Goal: Information Seeking & Learning: Understand process/instructions

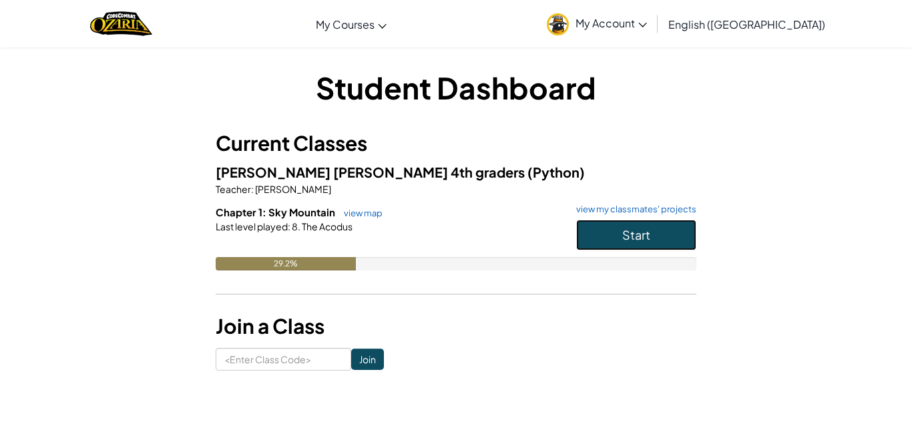
click at [621, 238] on button "Start" at bounding box center [636, 235] width 120 height 31
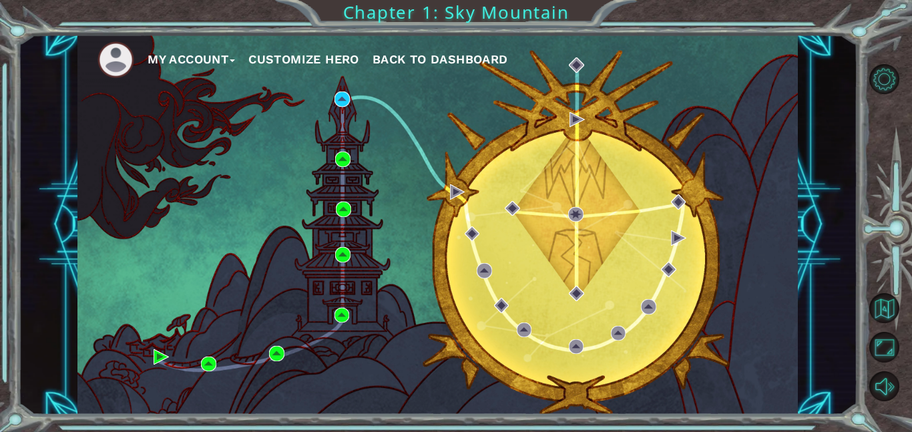
click at [344, 107] on div "My Account Customize Hero Back to Dashboard" at bounding box center [437, 225] width 720 height 380
click at [343, 105] on img at bounding box center [341, 98] width 15 height 15
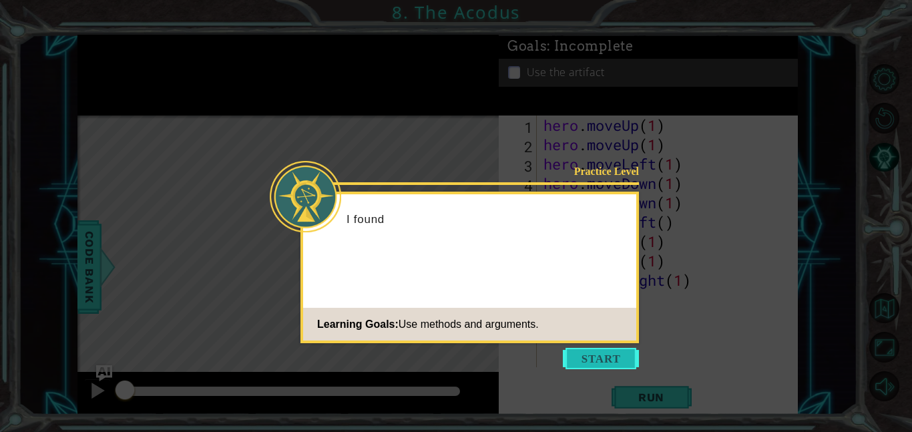
click at [587, 355] on button "Start" at bounding box center [601, 358] width 76 height 21
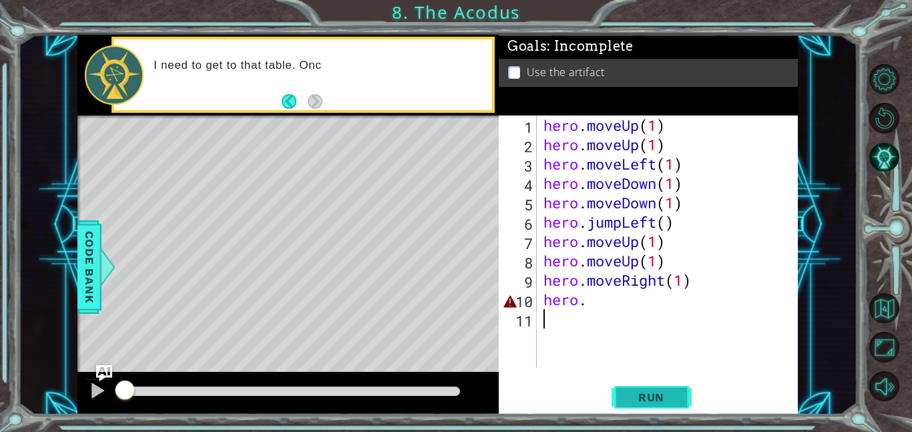
click at [643, 392] on span "Run" at bounding box center [651, 396] width 53 height 13
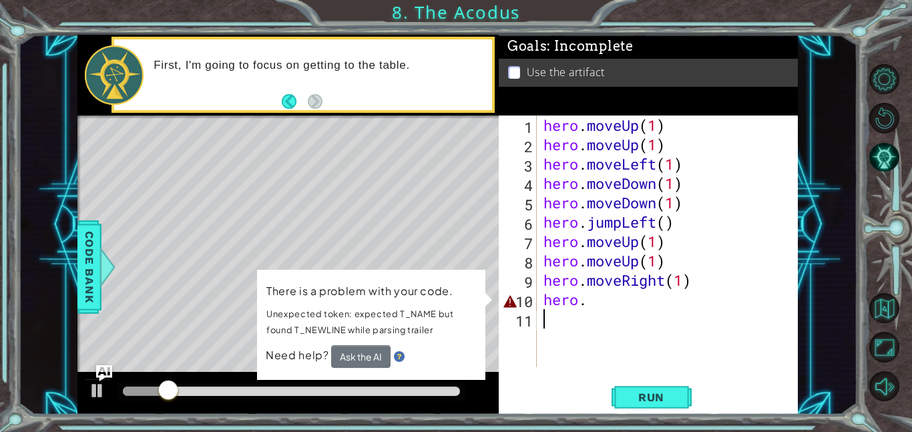
click at [593, 308] on div "hero . moveUp ( 1 ) hero . moveUp ( 1 ) hero . moveLeft ( 1 ) hero . moveDown (…" at bounding box center [671, 260] width 261 height 290
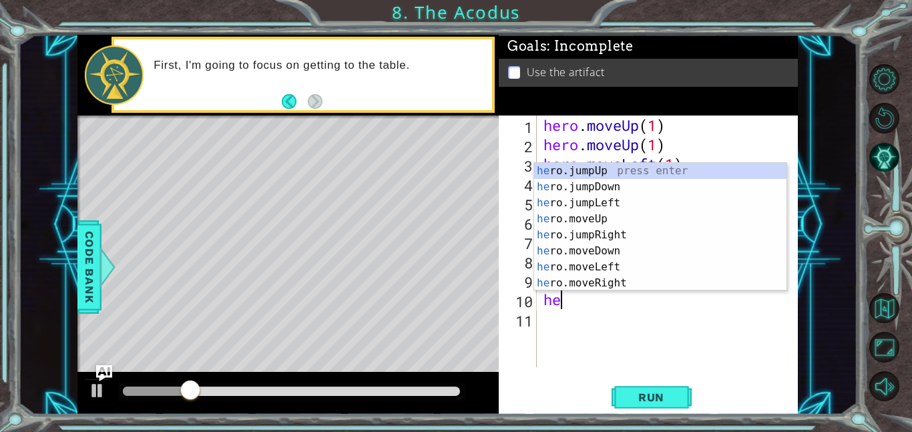
type textarea "h"
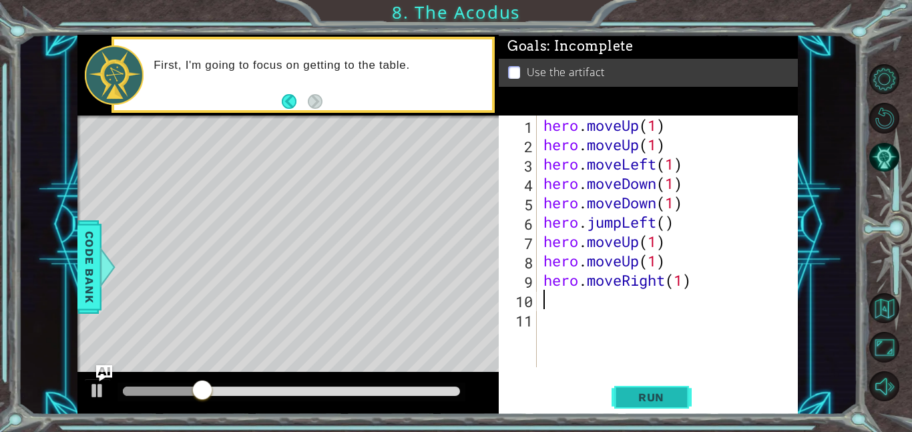
click at [683, 391] on button "Run" at bounding box center [651, 397] width 80 height 30
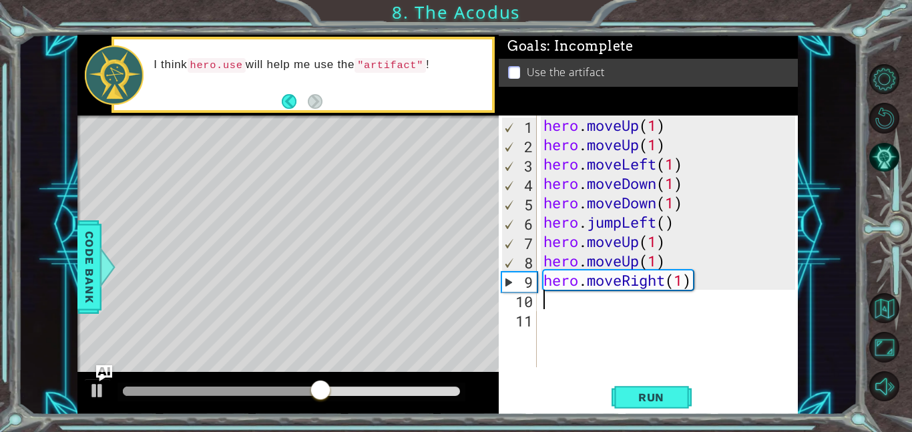
click at [574, 306] on div "hero . moveUp ( 1 ) hero . moveUp ( 1 ) hero . moveLeft ( 1 ) hero . moveDown (…" at bounding box center [671, 260] width 261 height 290
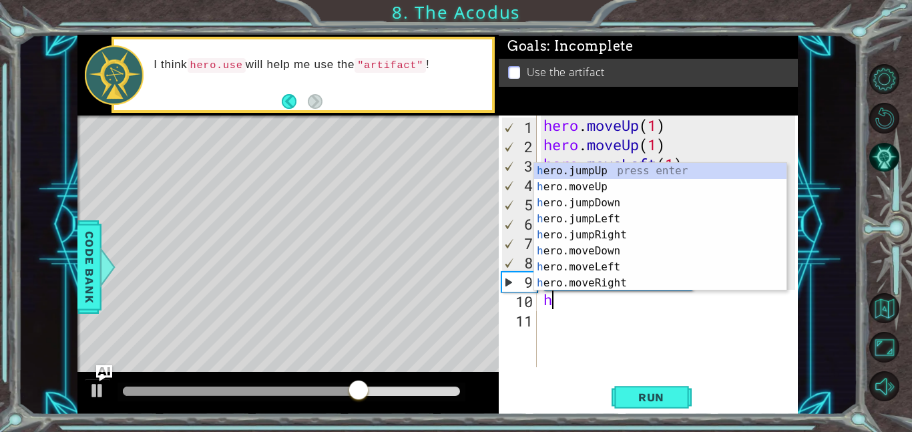
click at [617, 191] on div "h ero.jumpUp press enter h ero.moveUp press enter h ero.jumpDown press enter h …" at bounding box center [660, 243] width 252 height 160
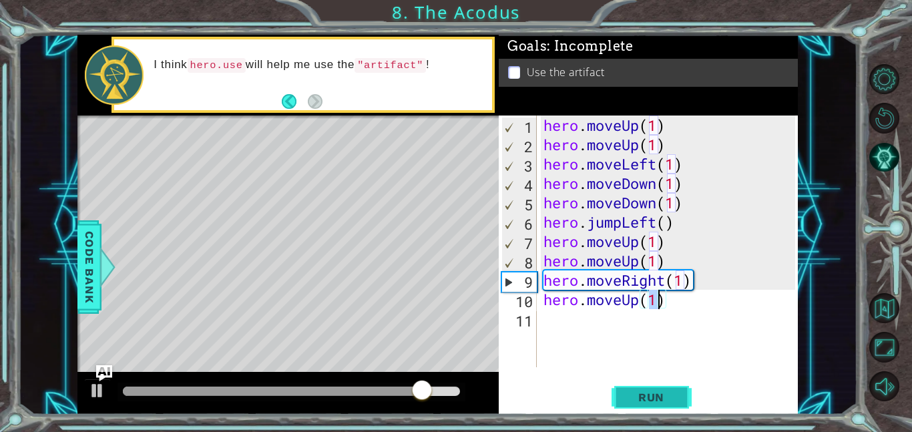
click at [653, 387] on button "Run" at bounding box center [651, 397] width 80 height 30
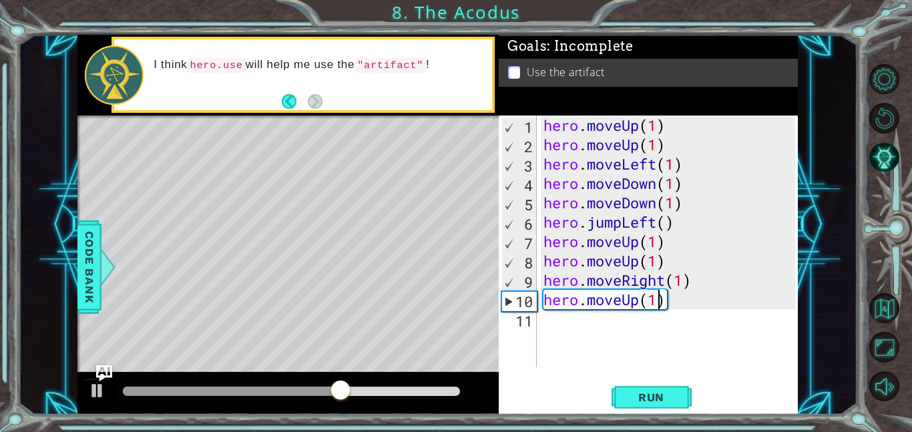
click at [684, 307] on div "hero . moveUp ( 1 ) hero . moveUp ( 1 ) hero . moveLeft ( 1 ) hero . moveDown (…" at bounding box center [671, 260] width 261 height 290
click at [684, 306] on div "hero . moveUp ( 1 ) hero . moveUp ( 1 ) hero . moveLeft ( 1 ) hero . moveDown (…" at bounding box center [671, 260] width 261 height 290
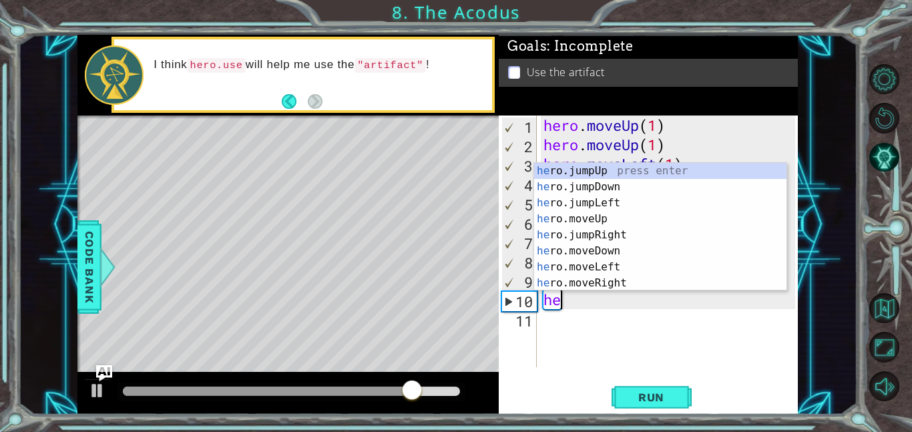
type textarea "h"
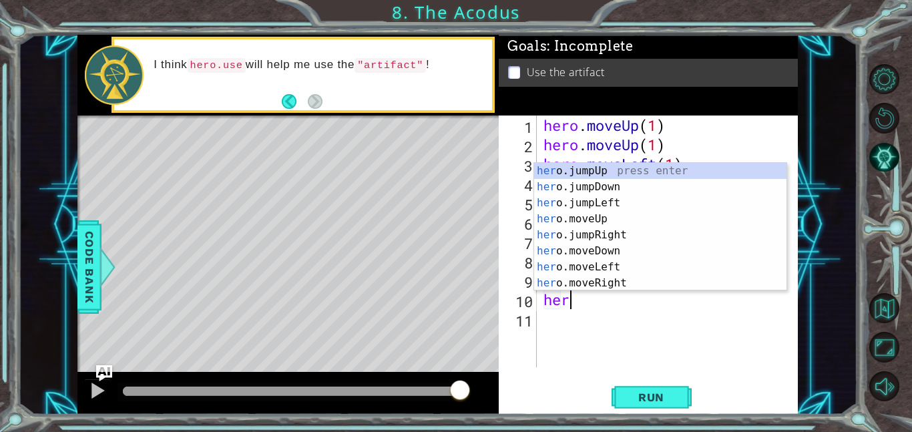
scroll to position [0, 1]
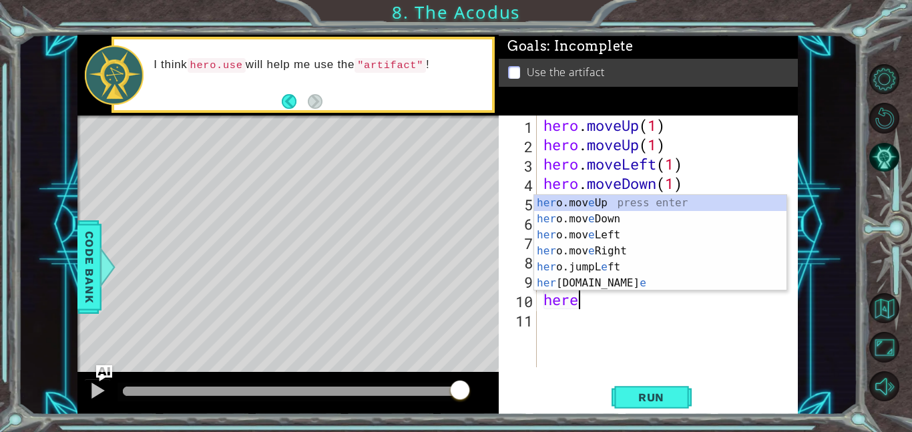
click at [613, 285] on div "her o.mov e Up press enter her o.mov e Down press enter her o.mov e Left press …" at bounding box center [660, 259] width 252 height 128
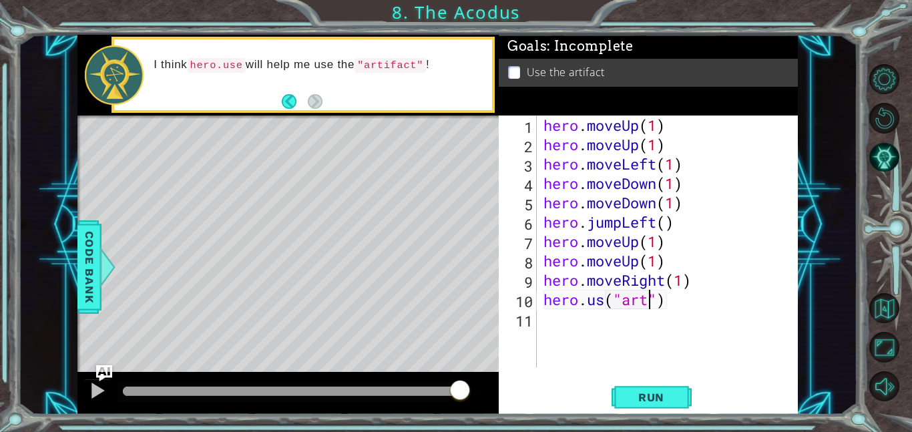
scroll to position [0, 5]
type textarea "[DOMAIN_NAME]("artifact")"
click at [679, 409] on button "Run" at bounding box center [651, 397] width 80 height 30
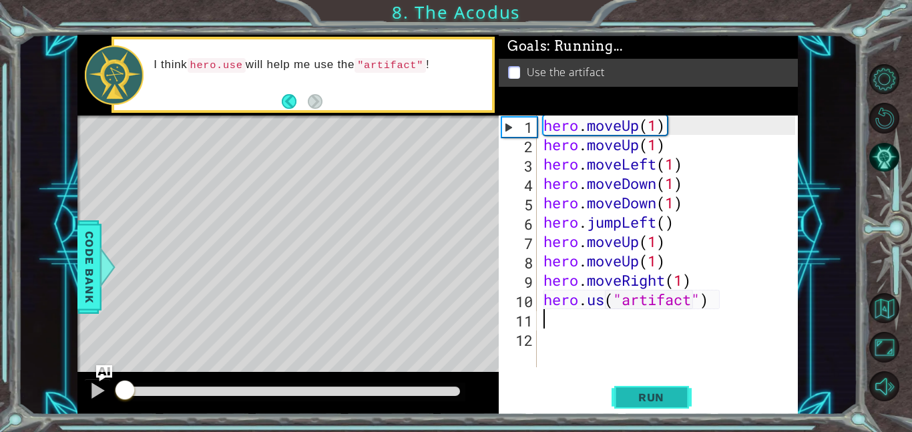
click at [683, 398] on button "Run" at bounding box center [651, 397] width 80 height 30
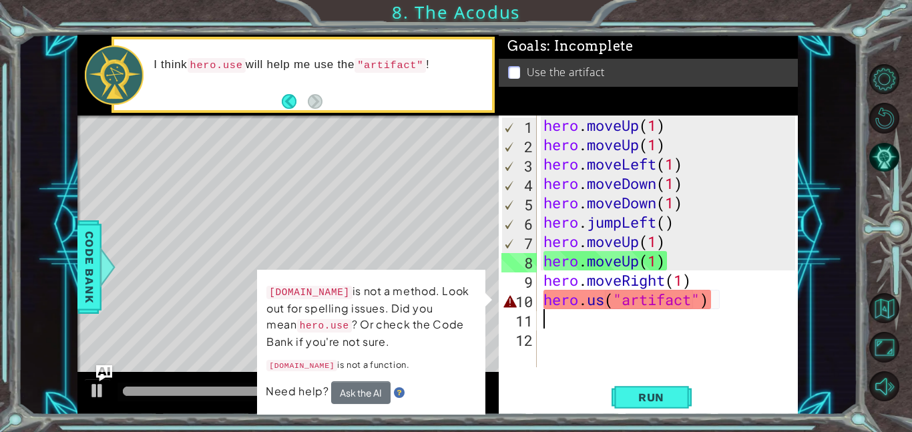
click at [693, 306] on div "hero . moveUp ( 1 ) hero . moveUp ( 1 ) hero . moveLeft ( 1 ) hero . moveDown (…" at bounding box center [671, 260] width 261 height 290
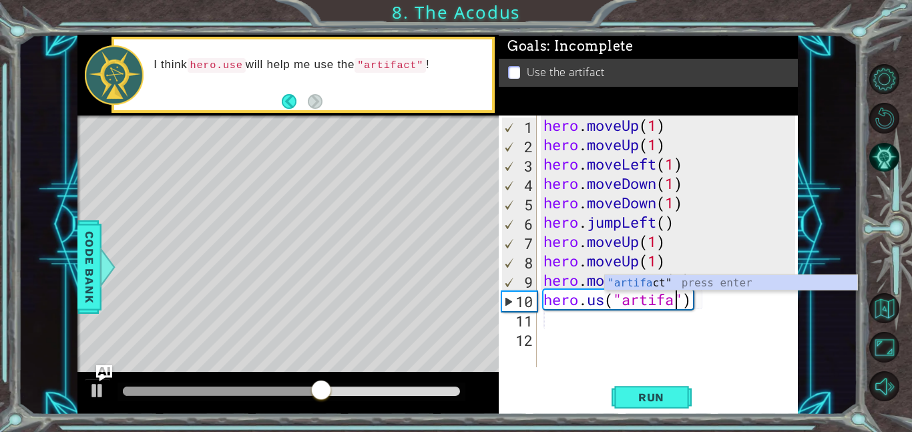
click at [661, 284] on div ""artifa ct" press enter" at bounding box center [731, 299] width 252 height 48
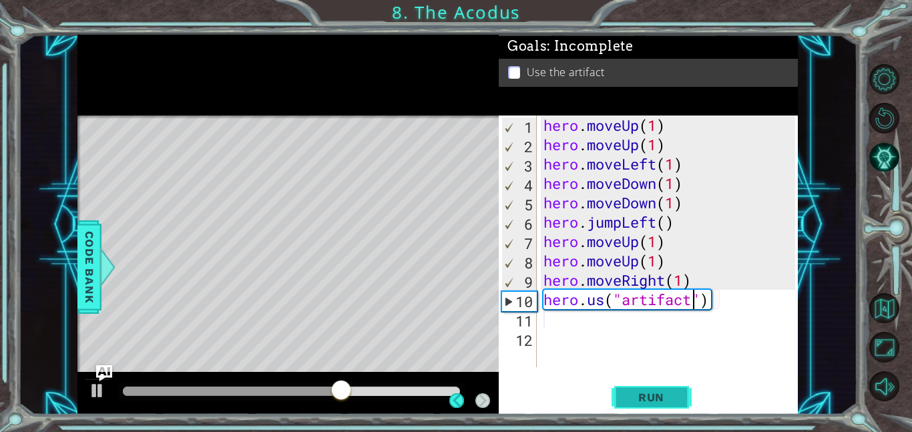
click at [663, 388] on button "Run" at bounding box center [651, 397] width 80 height 30
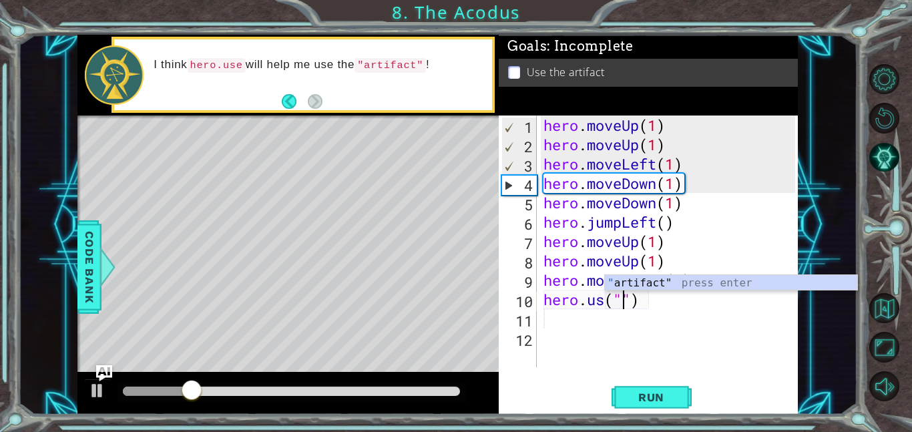
click at [635, 278] on div "" artifact" press enter" at bounding box center [731, 299] width 252 height 48
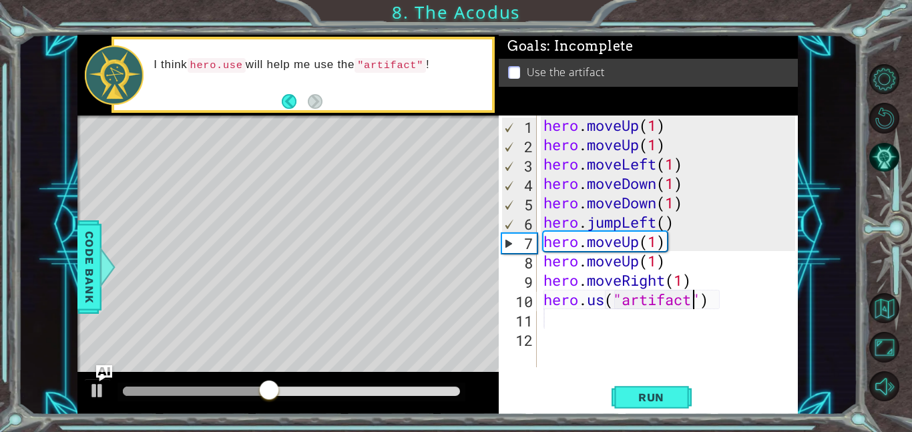
click at [601, 303] on div "hero . moveUp ( 1 ) hero . moveUp ( 1 ) hero . moveLeft ( 1 ) hero . moveDown (…" at bounding box center [671, 260] width 261 height 290
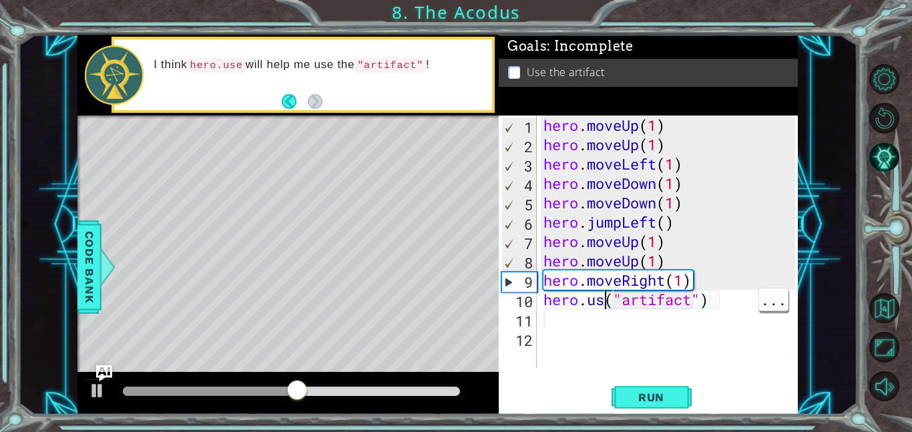
scroll to position [0, 3]
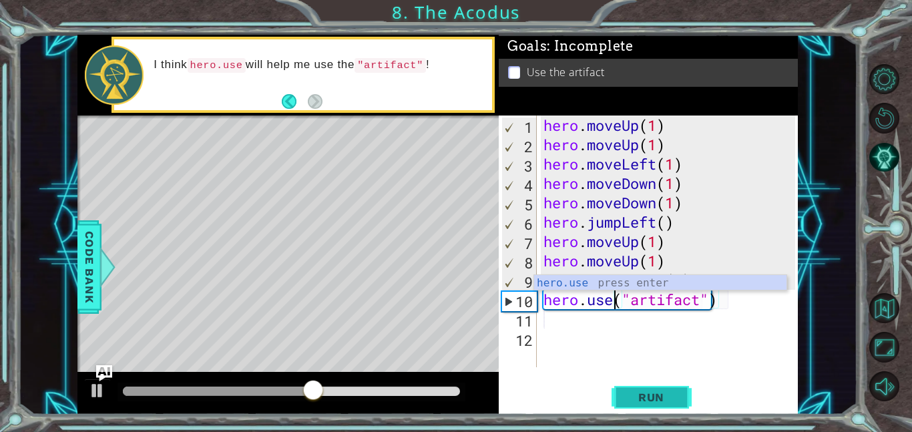
type textarea "hero.use("artifact")"
click at [657, 410] on button "Run" at bounding box center [651, 397] width 80 height 30
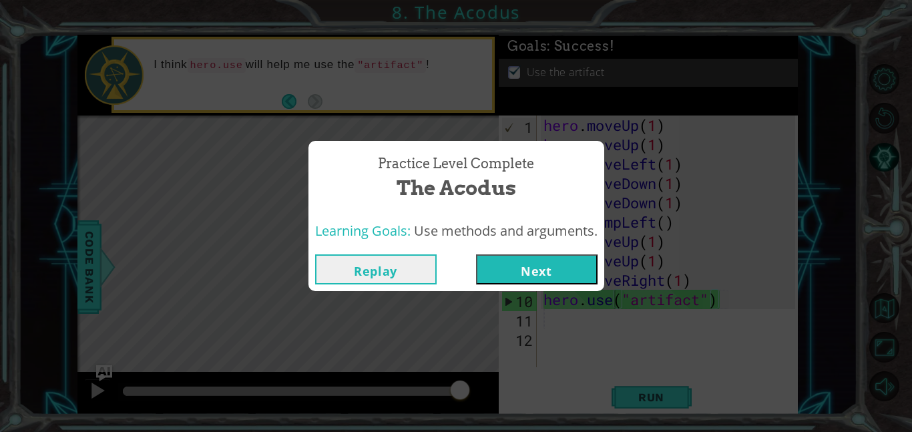
click at [575, 282] on button "Next" at bounding box center [536, 269] width 121 height 30
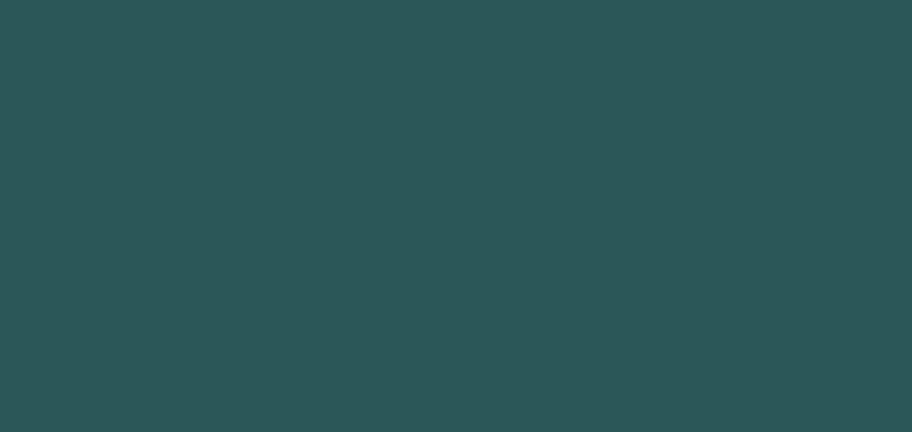
click at [567, 262] on body "Got it 1 2 3 4 5 6 7 8 9 hero.use press enter ההההההההההההההההההההההההההההההההה…" at bounding box center [456, 216] width 912 height 432
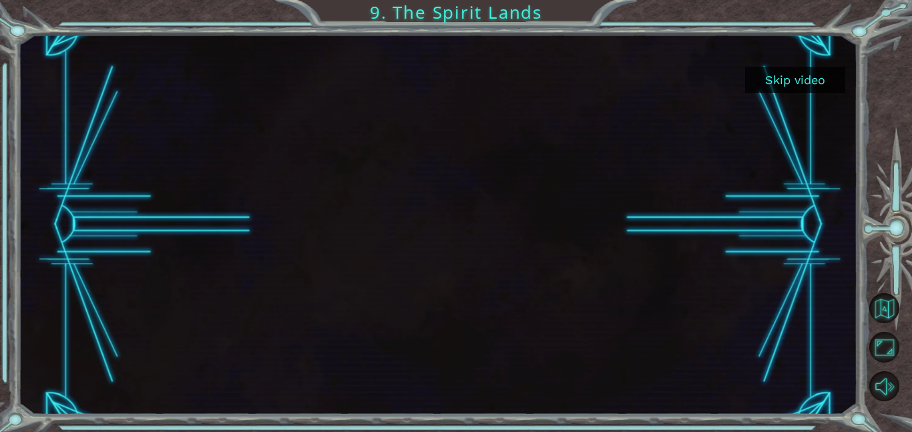
click at [810, 86] on button "Skip video" at bounding box center [795, 80] width 100 height 26
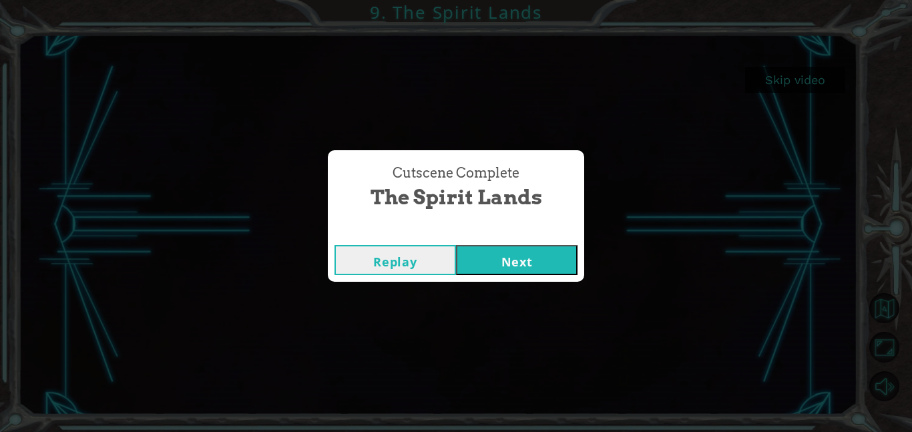
click at [561, 245] on button "Next" at bounding box center [516, 260] width 121 height 30
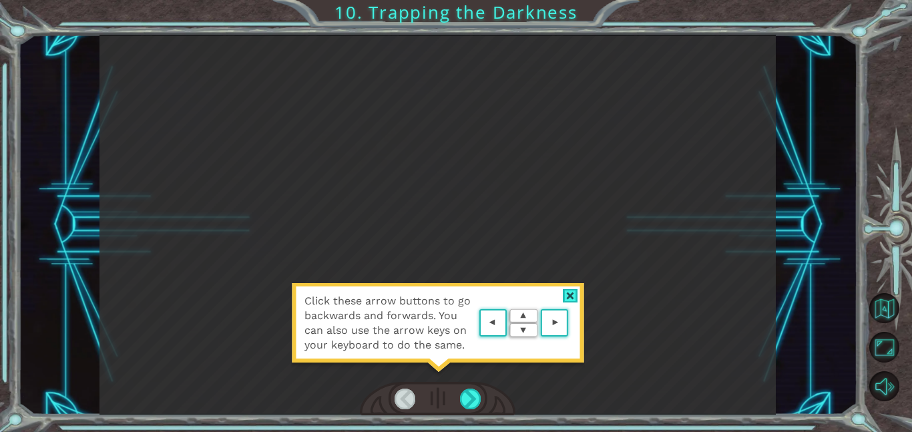
click at [567, 289] on div at bounding box center [570, 296] width 15 height 14
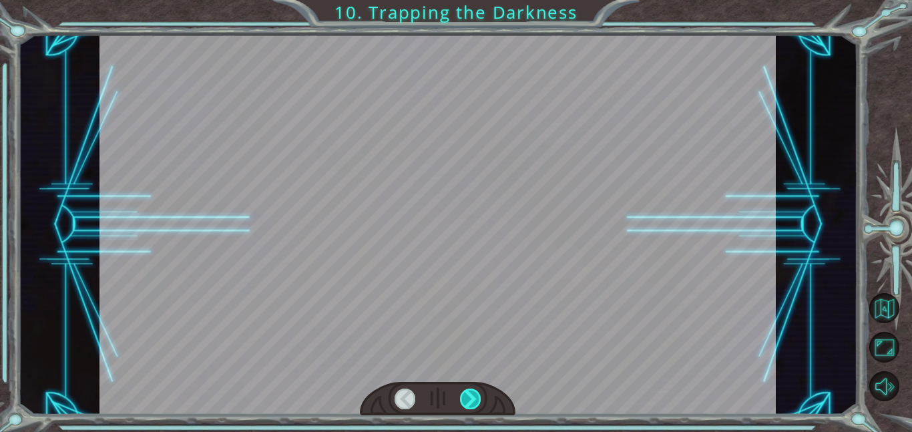
click at [469, 404] on div at bounding box center [470, 398] width 21 height 21
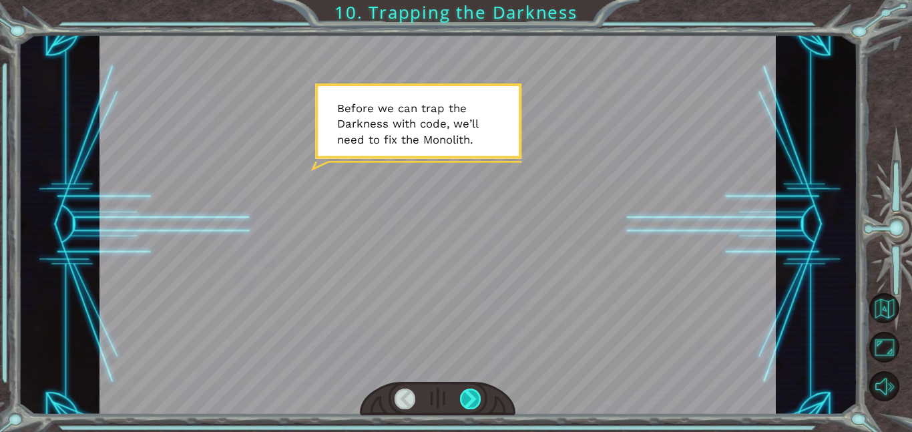
click at [468, 394] on div at bounding box center [470, 398] width 21 height 21
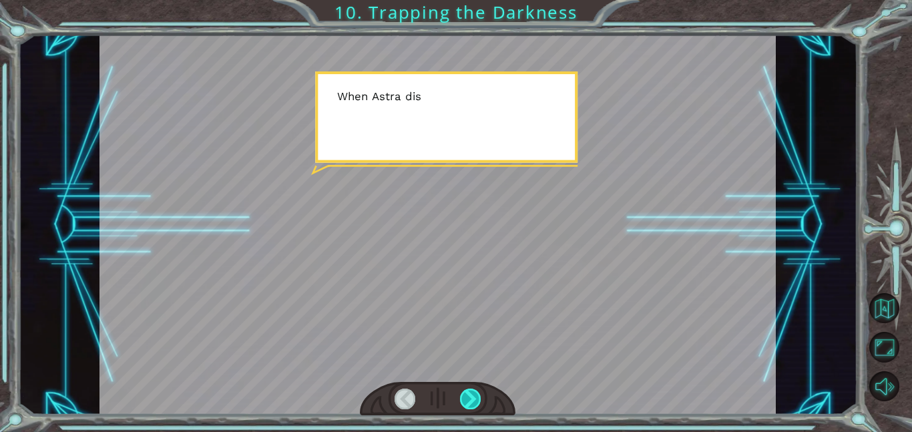
click at [468, 394] on div at bounding box center [470, 398] width 21 height 21
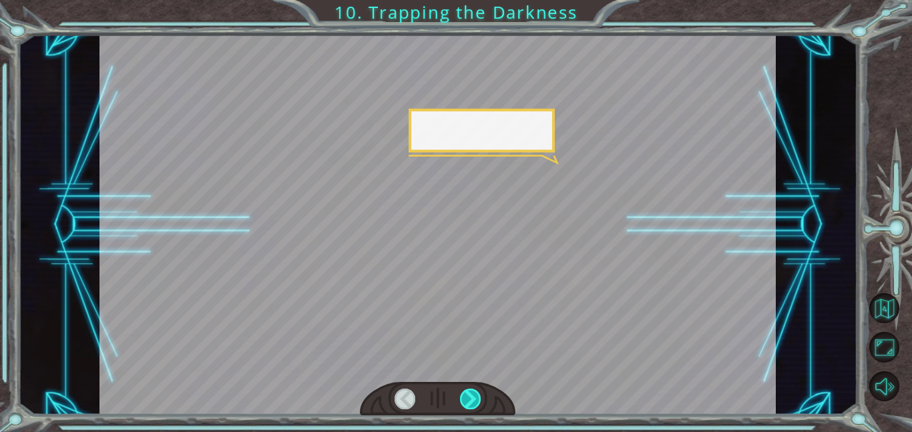
click at [468, 394] on div at bounding box center [470, 398] width 21 height 21
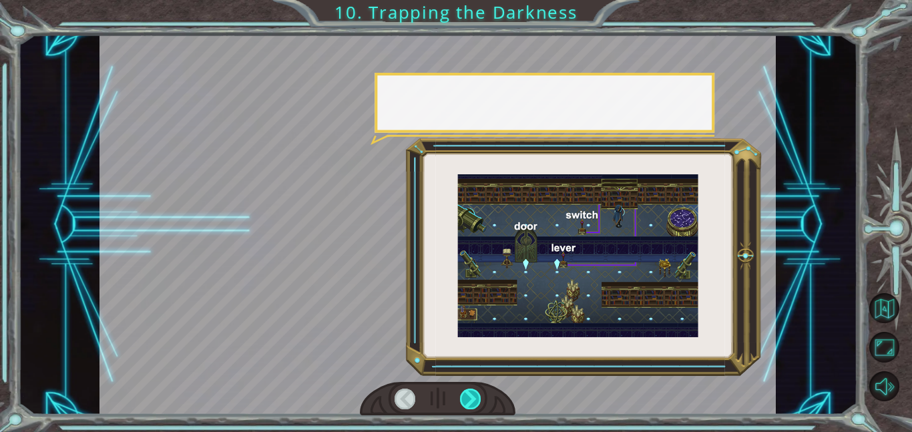
click at [468, 394] on div at bounding box center [470, 398] width 21 height 21
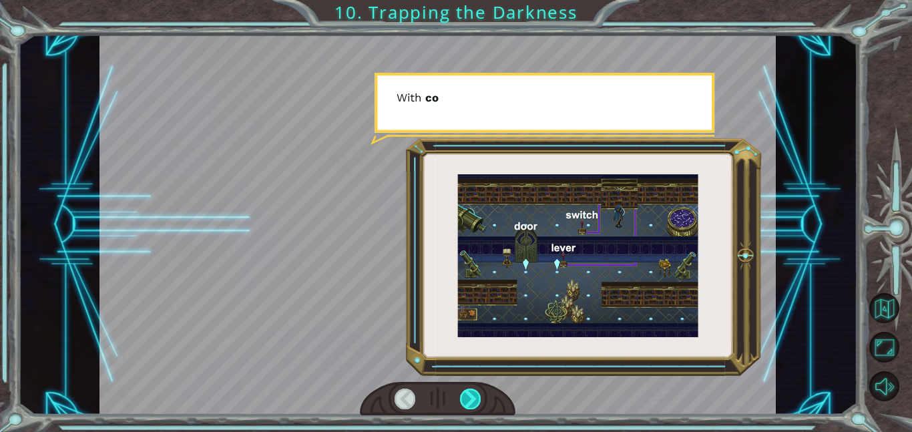
click at [468, 394] on div at bounding box center [470, 398] width 21 height 21
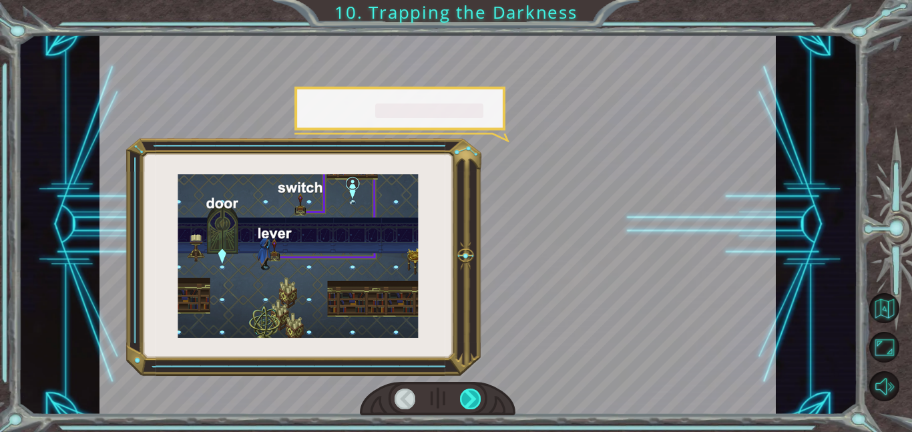
click at [468, 394] on div at bounding box center [470, 398] width 21 height 21
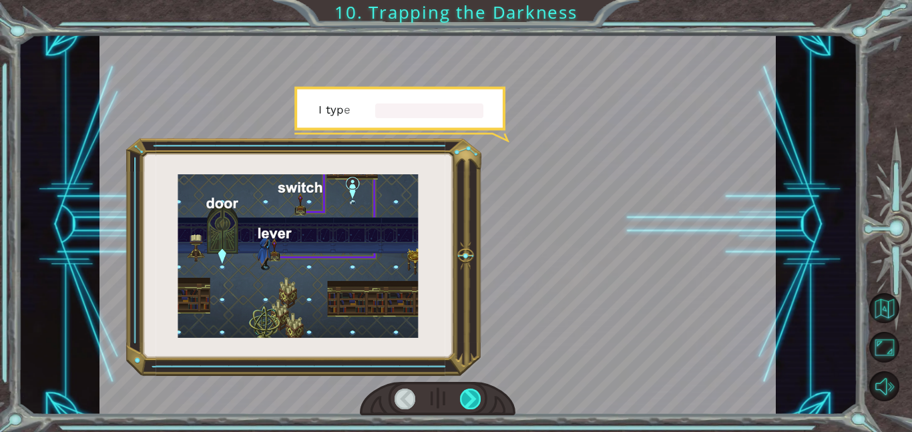
click at [468, 394] on div at bounding box center [470, 398] width 21 height 21
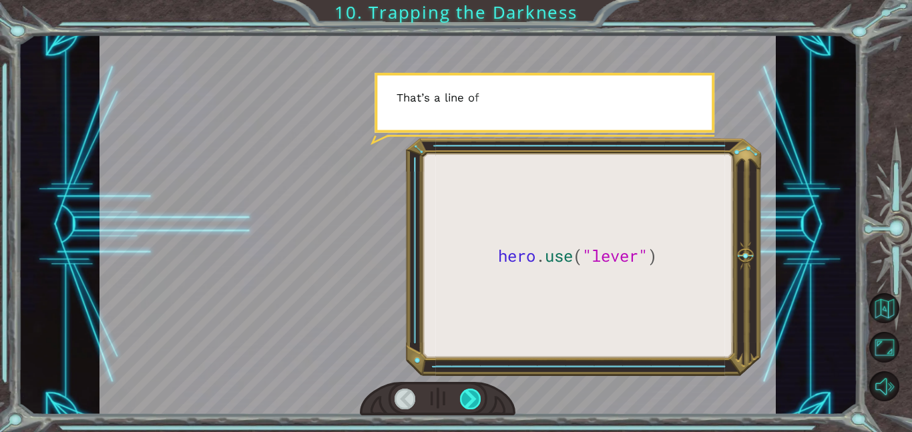
click at [468, 394] on div at bounding box center [470, 398] width 21 height 21
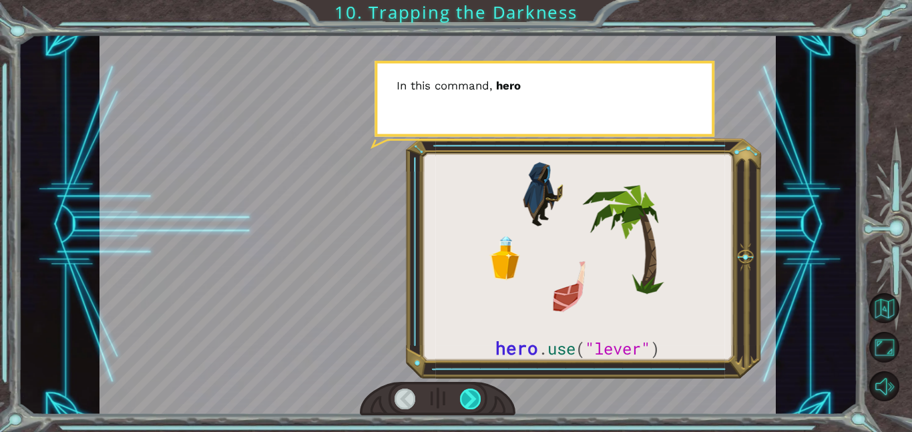
click at [468, 393] on div at bounding box center [470, 398] width 21 height 21
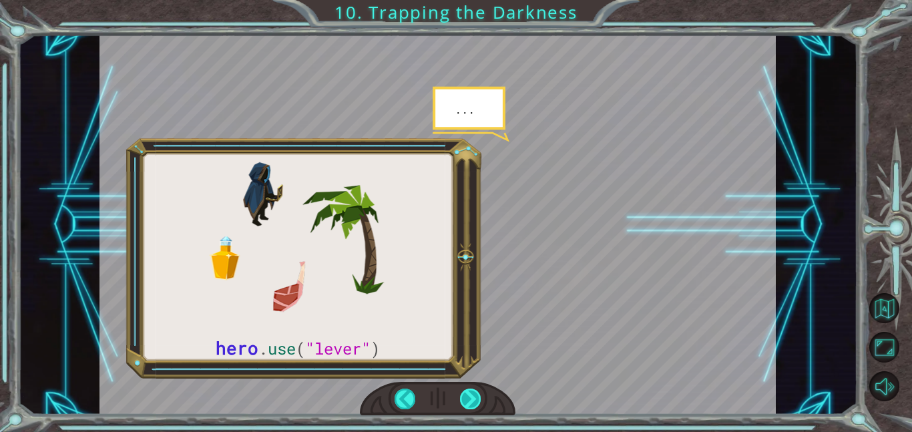
click at [468, 393] on div at bounding box center [470, 398] width 21 height 21
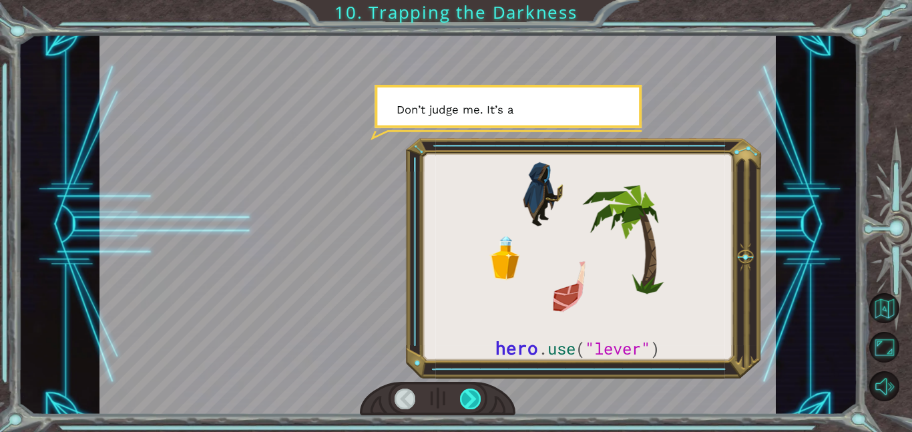
click at [467, 393] on div at bounding box center [470, 398] width 21 height 21
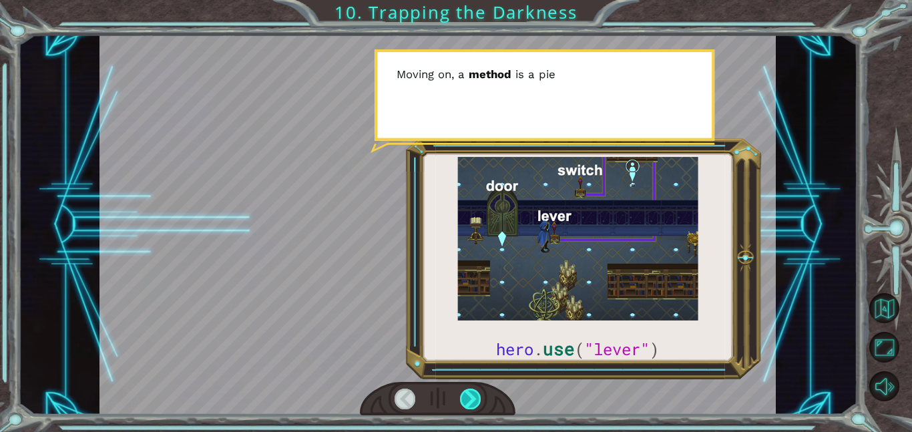
click at [468, 392] on div at bounding box center [470, 398] width 21 height 21
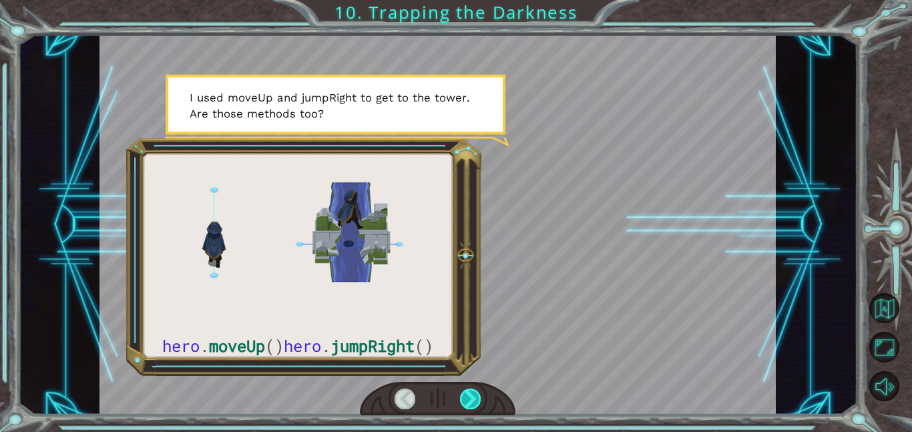
click at [467, 392] on div at bounding box center [470, 398] width 21 height 21
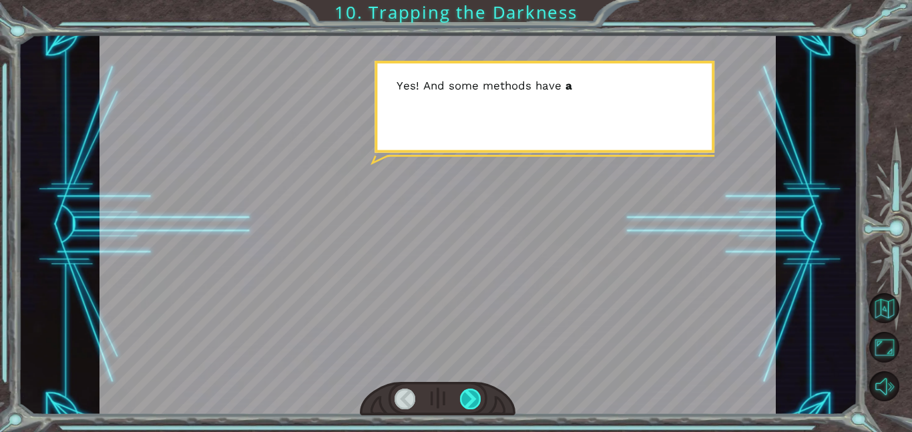
click at [467, 392] on div at bounding box center [470, 398] width 21 height 21
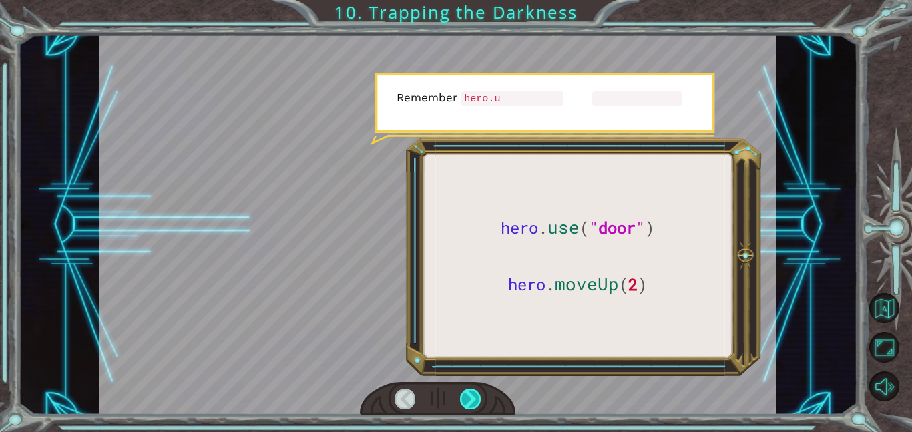
click at [467, 392] on div at bounding box center [470, 398] width 21 height 21
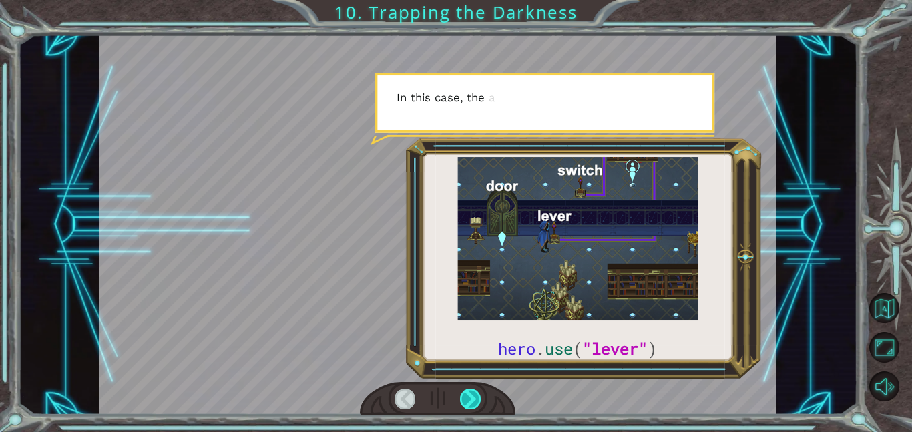
click at [467, 392] on div at bounding box center [470, 398] width 21 height 21
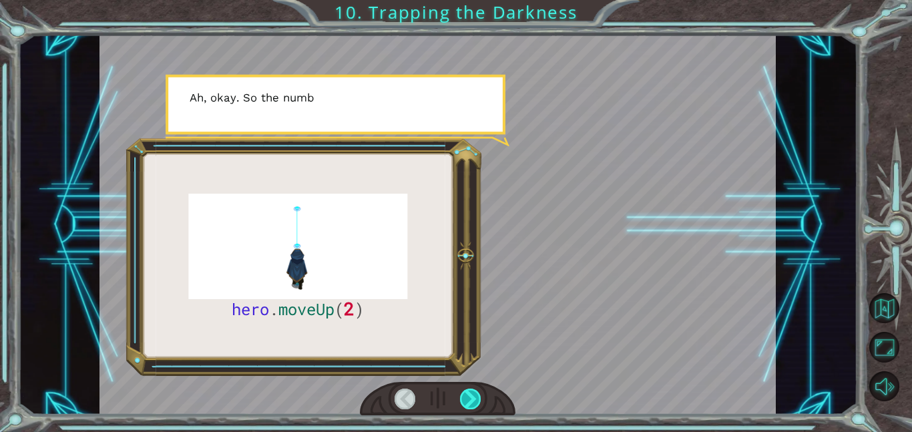
click at [467, 392] on div at bounding box center [470, 398] width 21 height 21
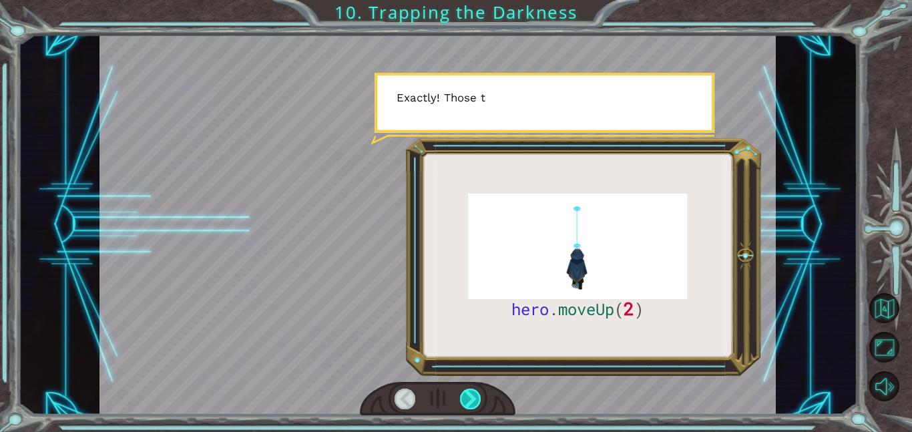
click at [467, 390] on div at bounding box center [470, 398] width 21 height 21
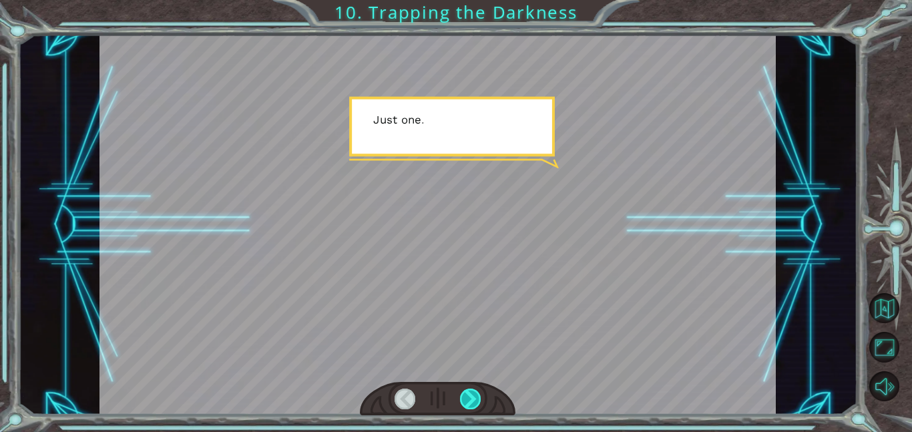
click at [468, 390] on div at bounding box center [470, 398] width 21 height 21
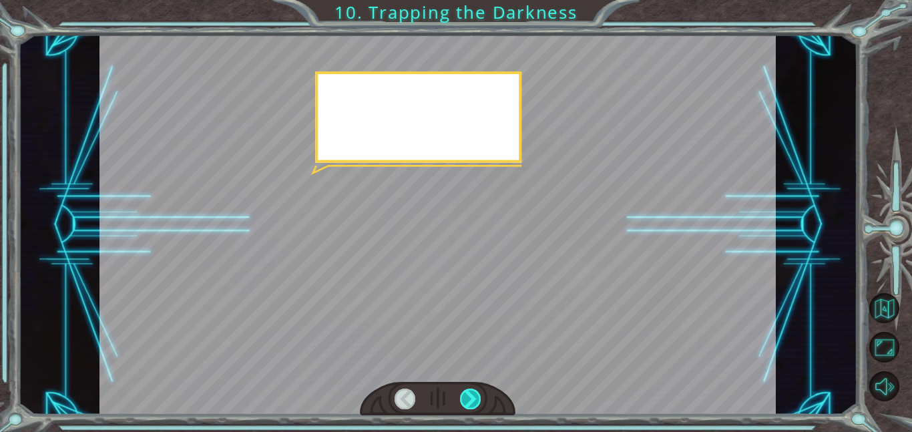
click at [468, 390] on div at bounding box center [470, 398] width 21 height 21
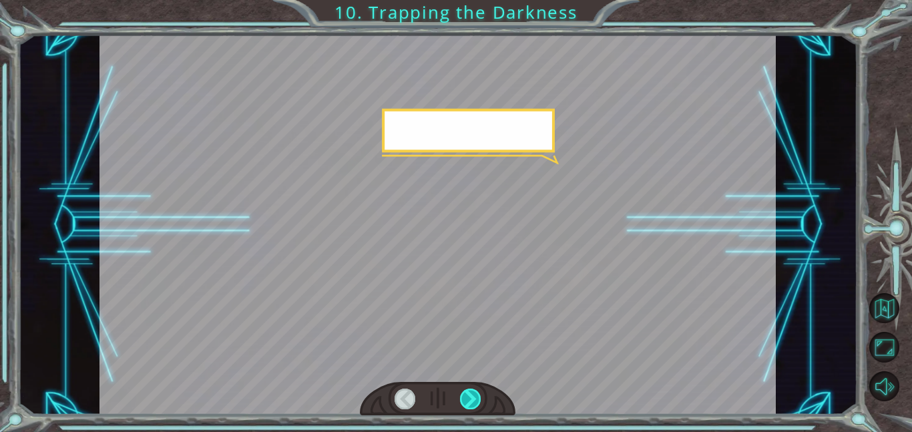
click at [468, 390] on div at bounding box center [470, 398] width 21 height 21
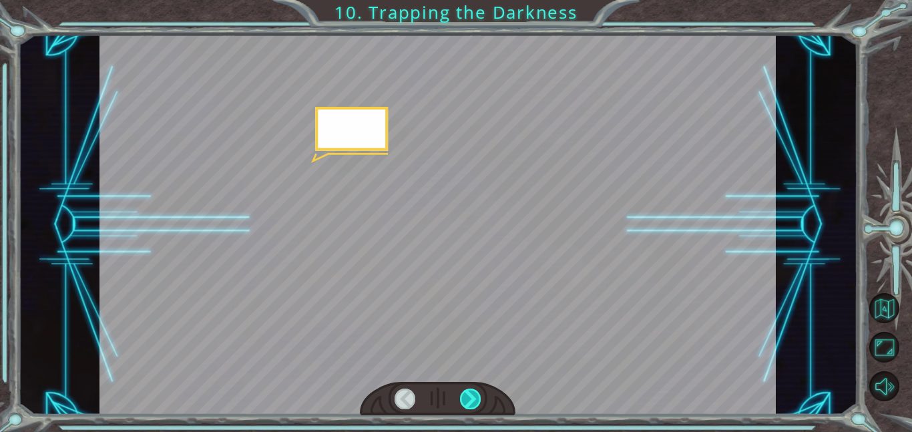
click at [468, 390] on div at bounding box center [470, 398] width 21 height 21
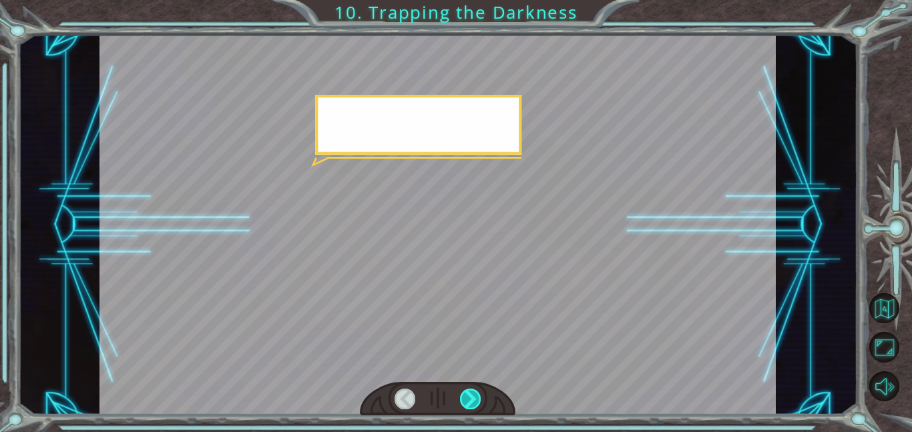
click at [468, 390] on div at bounding box center [470, 398] width 21 height 21
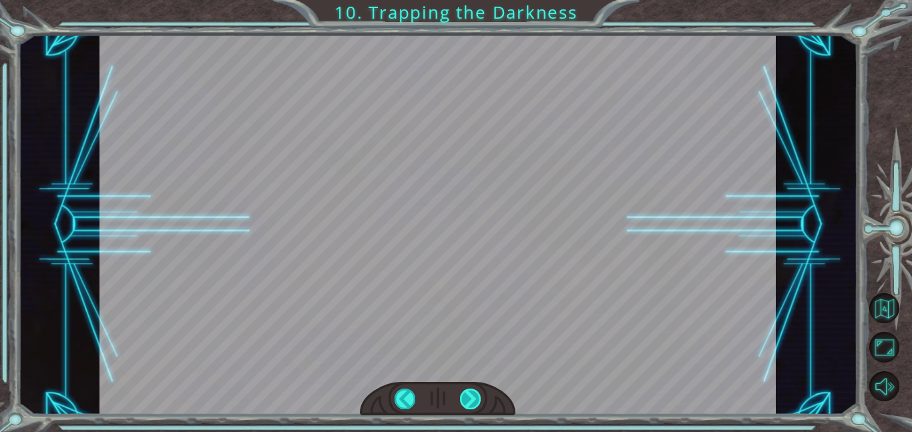
click at [468, 390] on div at bounding box center [470, 398] width 21 height 21
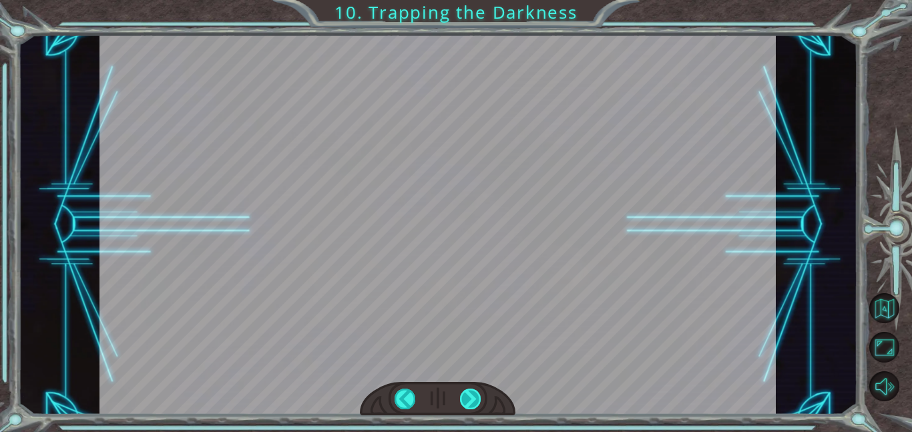
click at [468, 390] on div at bounding box center [470, 398] width 21 height 21
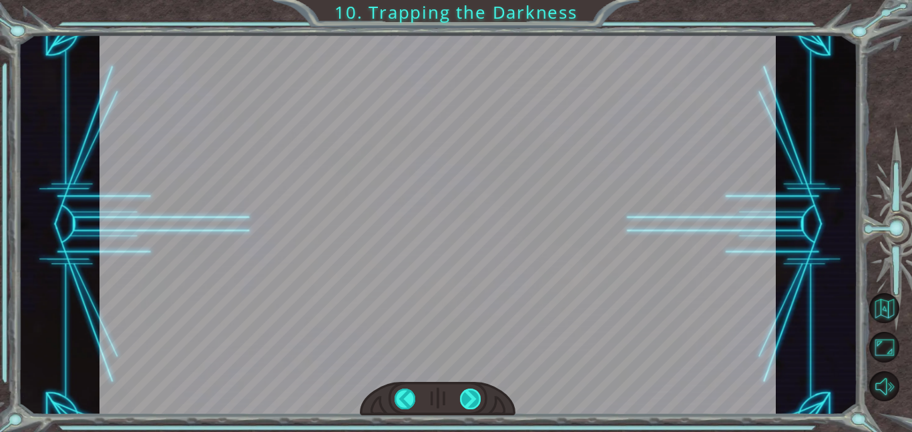
click at [468, 390] on div at bounding box center [470, 398] width 21 height 21
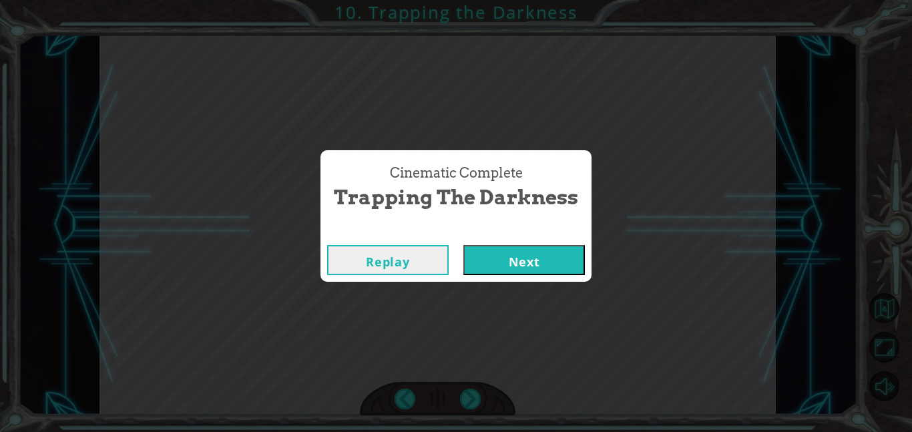
click at [481, 257] on button "Next" at bounding box center [523, 260] width 121 height 30
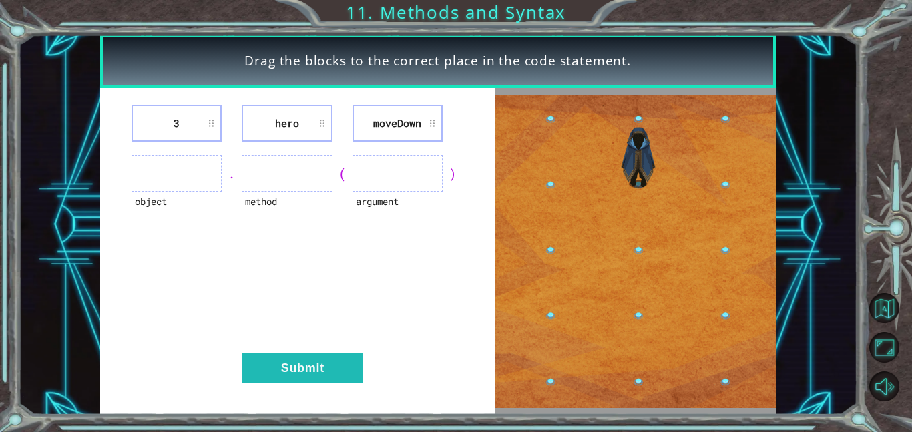
click at [400, 170] on ul at bounding box center [397, 173] width 90 height 37
click at [401, 200] on div "argument" at bounding box center [397, 210] width 90 height 37
click at [380, 181] on ul at bounding box center [397, 173] width 90 height 37
click at [400, 160] on ul at bounding box center [397, 173] width 90 height 37
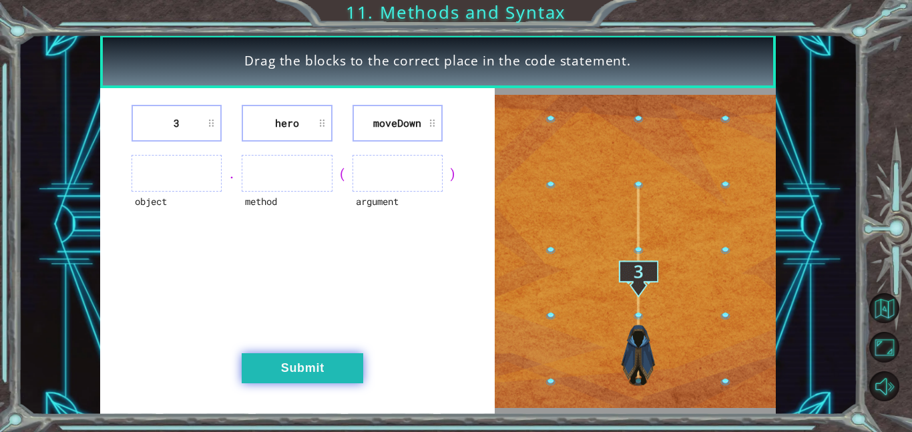
click at [296, 365] on button "Submit" at bounding box center [302, 368] width 121 height 30
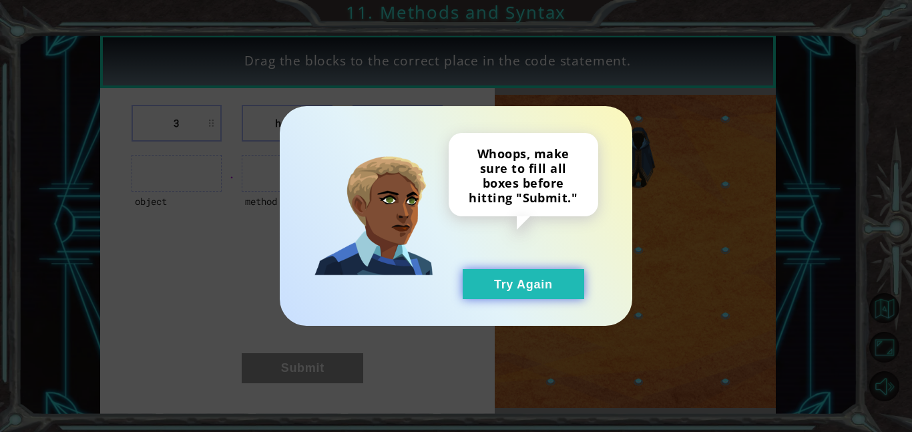
click at [521, 276] on button "Try Again" at bounding box center [523, 284] width 121 height 30
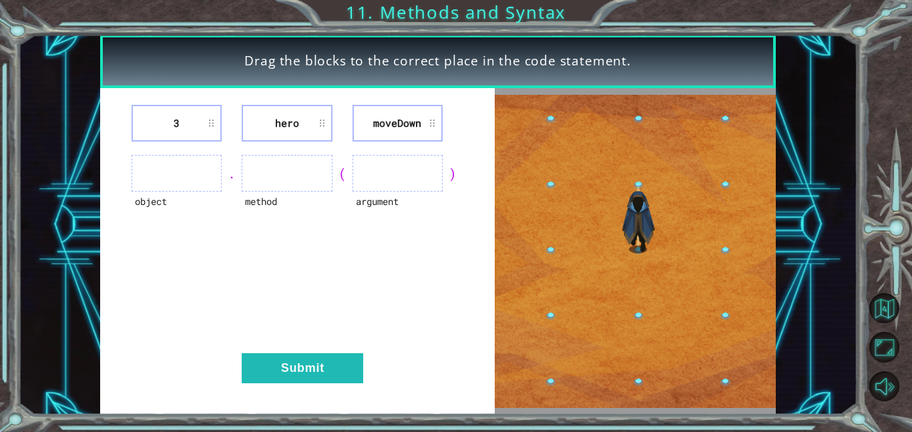
click at [138, 159] on ul at bounding box center [176, 173] width 90 height 37
click at [216, 158] on ul at bounding box center [176, 173] width 90 height 37
click at [211, 118] on li "3" at bounding box center [176, 123] width 90 height 37
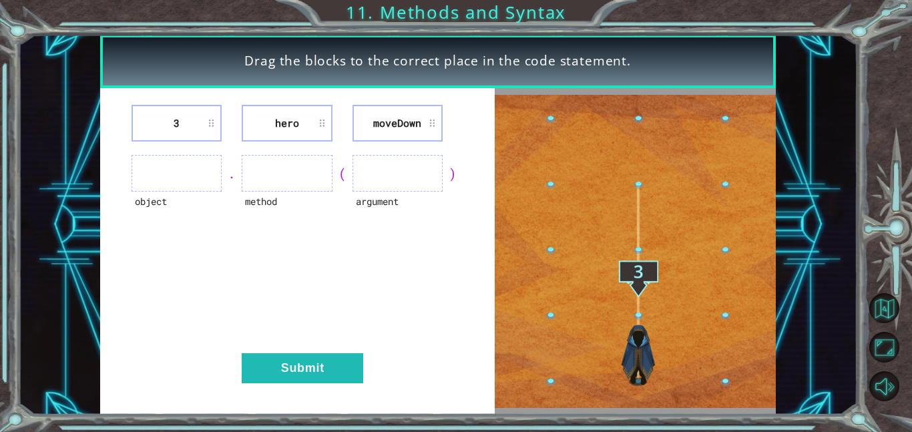
click at [211, 119] on li "3" at bounding box center [176, 123] width 90 height 37
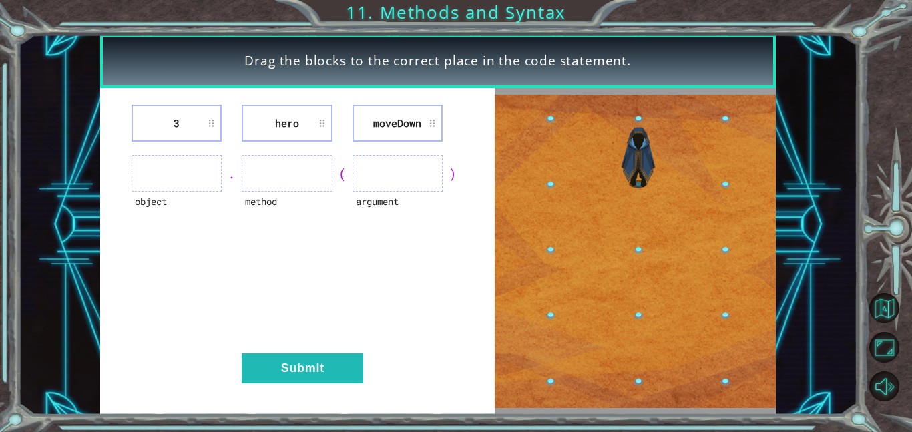
click at [211, 119] on li "3" at bounding box center [176, 123] width 90 height 37
click at [174, 121] on li "3" at bounding box center [176, 123] width 90 height 37
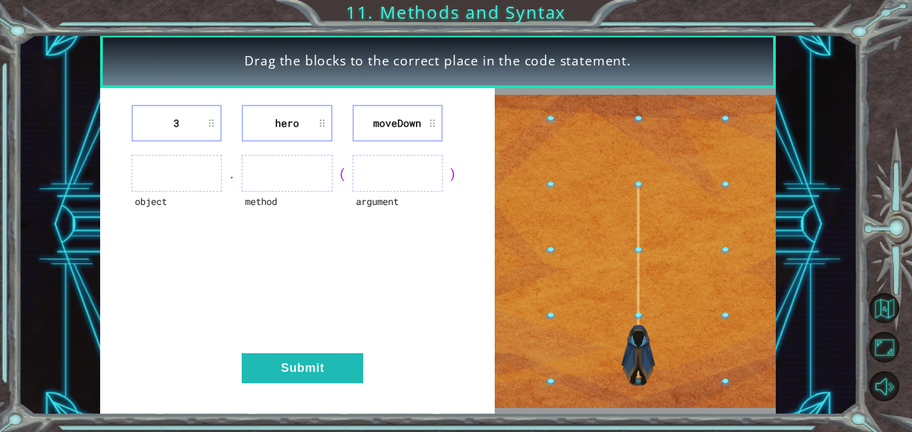
click at [178, 124] on li "3" at bounding box center [176, 123] width 90 height 37
click at [179, 125] on li "3" at bounding box center [176, 123] width 90 height 37
click at [180, 125] on li "3" at bounding box center [176, 123] width 90 height 37
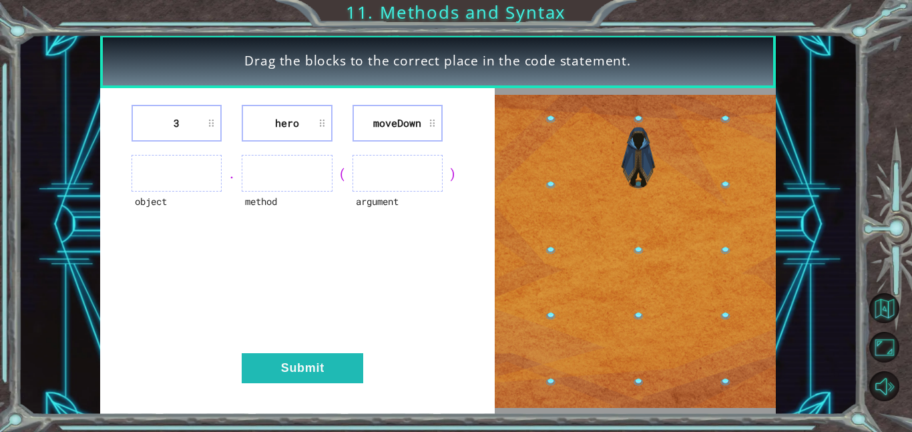
click at [305, 131] on li "hero" at bounding box center [287, 123] width 90 height 37
click at [645, 330] on img at bounding box center [635, 252] width 281 height 314
click at [645, 278] on img at bounding box center [635, 252] width 281 height 314
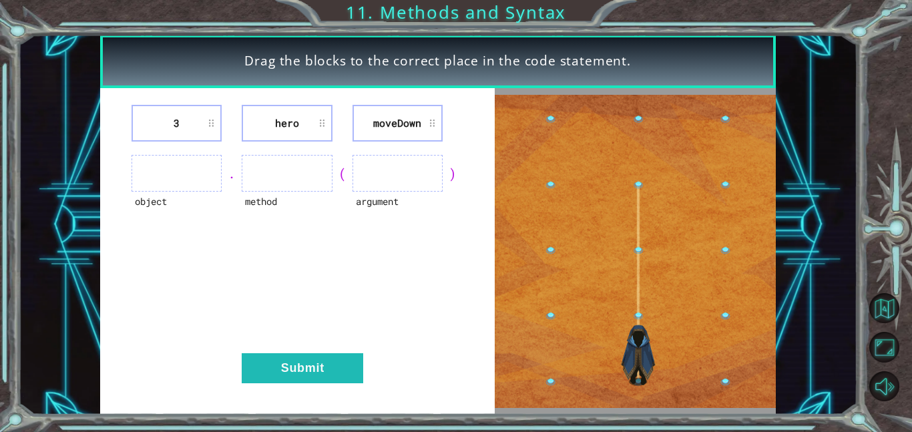
click at [390, 166] on ul at bounding box center [397, 173] width 90 height 37
click at [398, 125] on li "moveDown" at bounding box center [397, 123] width 90 height 37
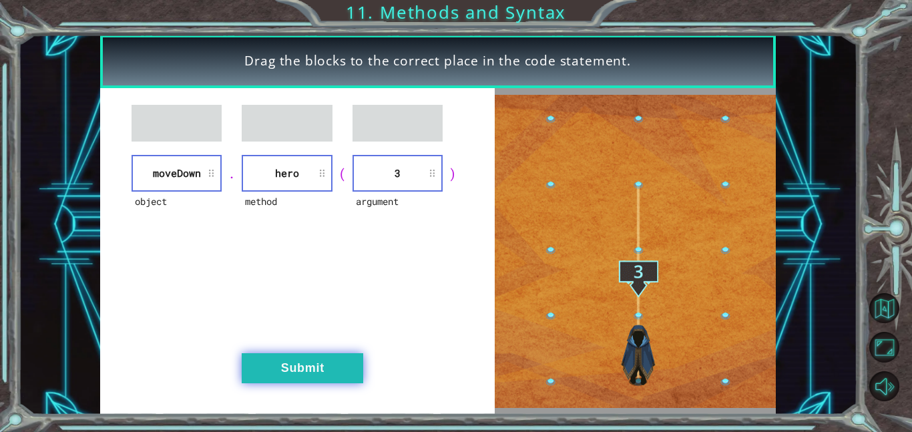
click at [336, 356] on button "Submit" at bounding box center [302, 368] width 121 height 30
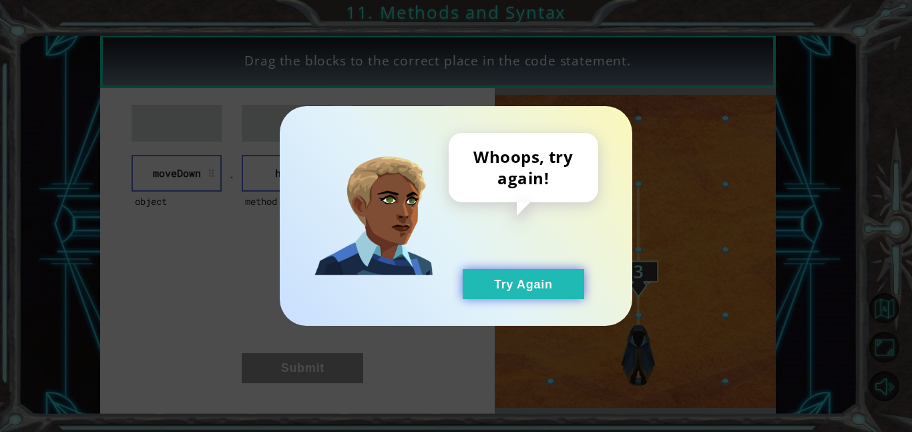
click at [549, 297] on button "Try Again" at bounding box center [523, 284] width 121 height 30
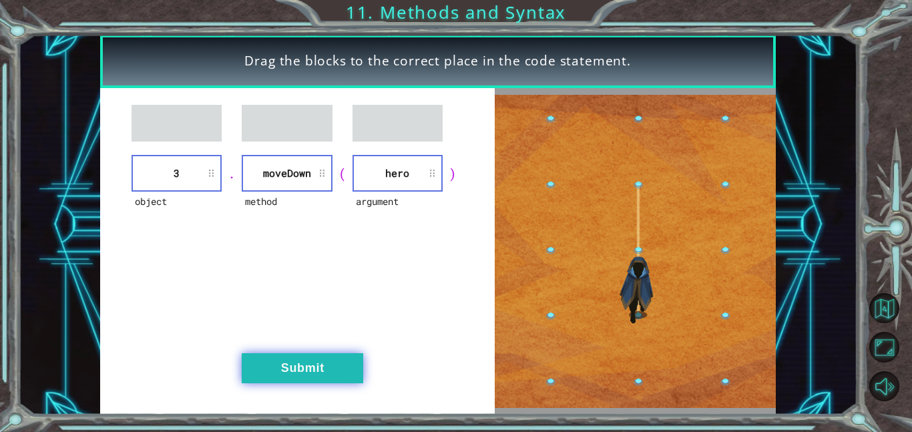
click at [334, 355] on button "Submit" at bounding box center [302, 368] width 121 height 30
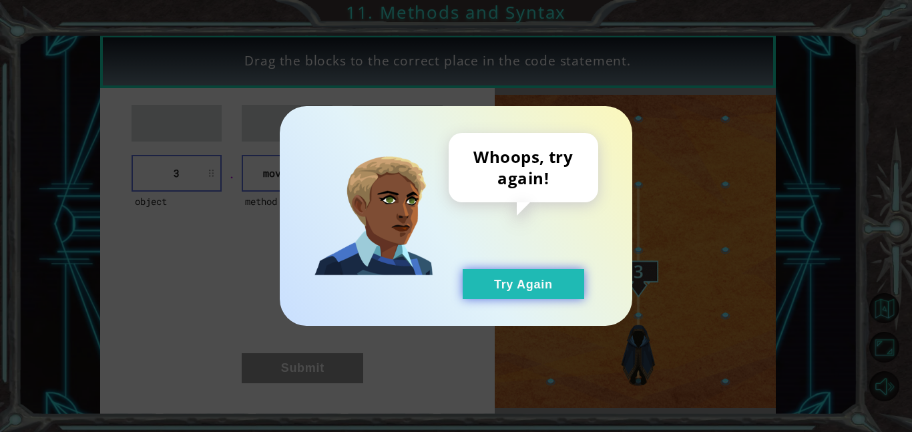
click at [529, 294] on button "Try Again" at bounding box center [523, 284] width 121 height 30
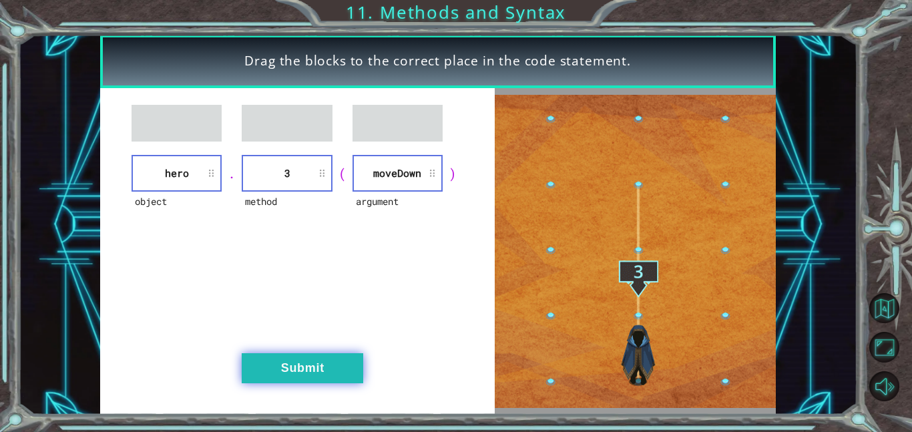
click at [339, 367] on button "Submit" at bounding box center [302, 368] width 121 height 30
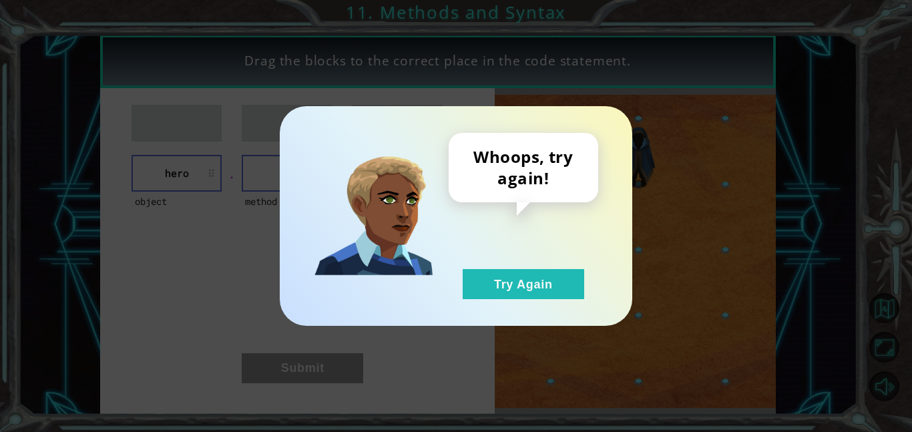
click at [349, 371] on div "Whoops, try again! Try Again" at bounding box center [456, 216] width 912 height 432
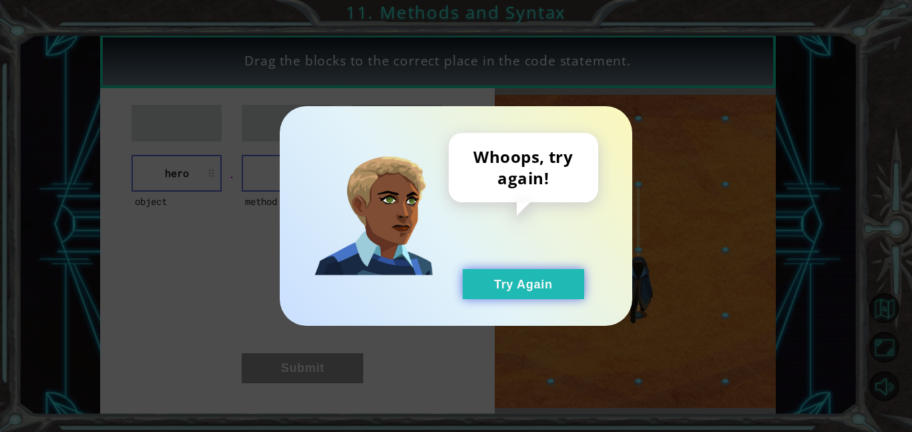
click at [505, 296] on button "Try Again" at bounding box center [523, 284] width 121 height 30
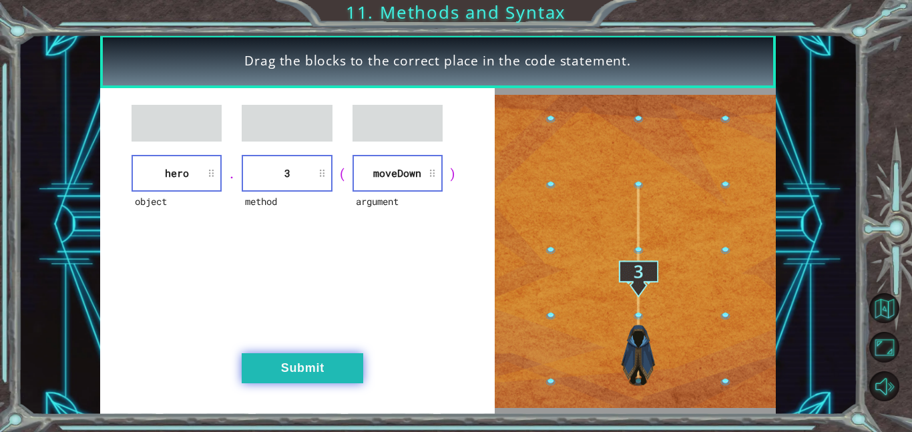
click at [340, 380] on button "Submit" at bounding box center [302, 368] width 121 height 30
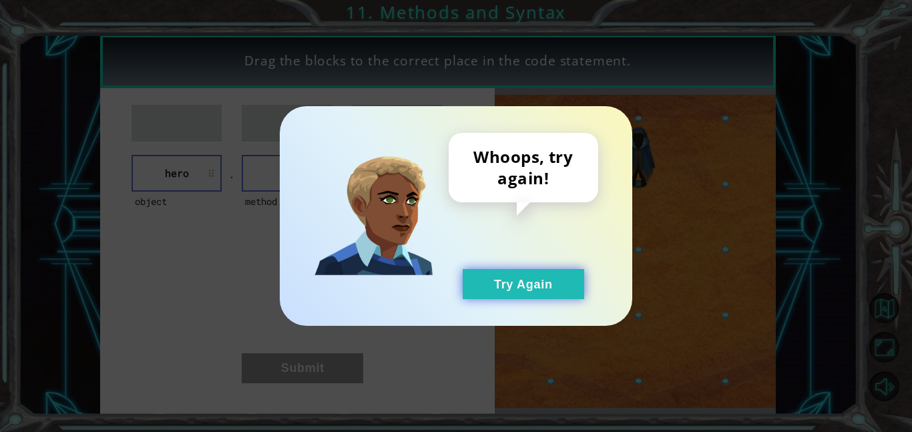
click at [517, 285] on button "Try Again" at bounding box center [523, 284] width 121 height 30
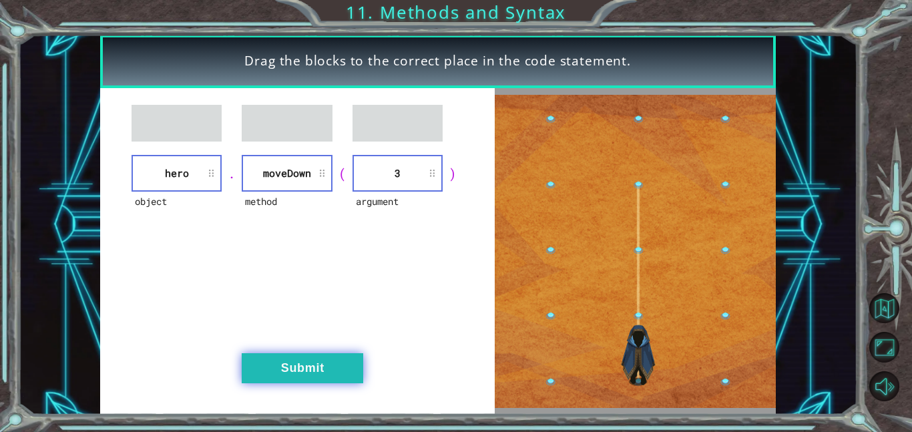
click at [344, 356] on button "Submit" at bounding box center [302, 368] width 121 height 30
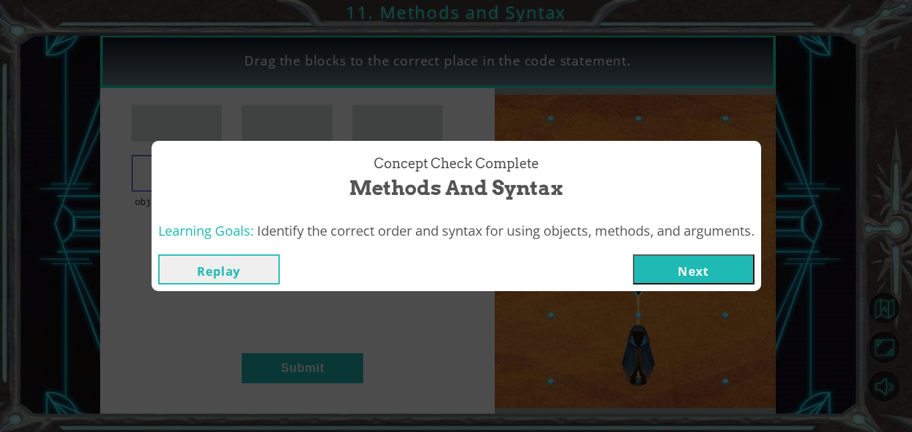
click at [655, 269] on button "Next" at bounding box center [693, 269] width 121 height 30
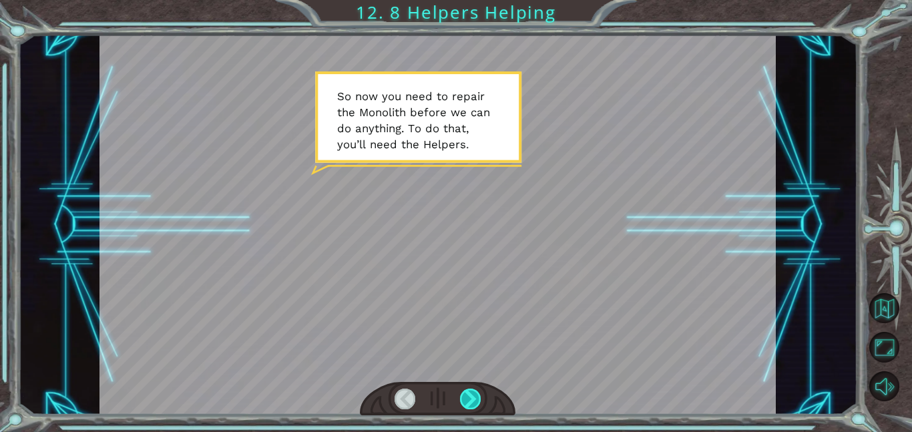
click at [471, 398] on div at bounding box center [470, 398] width 21 height 21
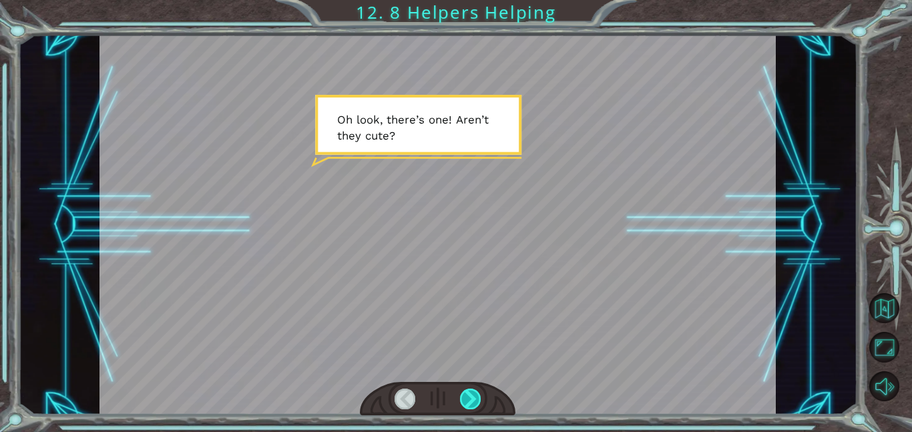
click at [474, 396] on div at bounding box center [470, 398] width 21 height 21
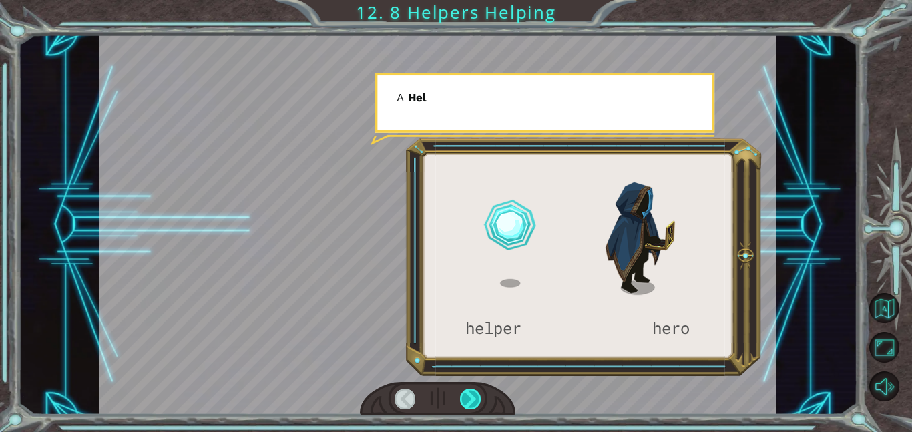
click at [480, 397] on div at bounding box center [470, 398] width 21 height 21
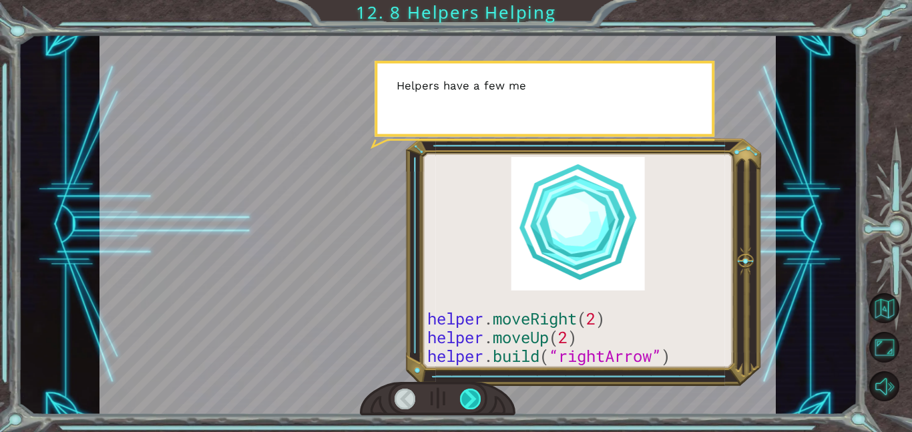
click at [479, 400] on div at bounding box center [470, 398] width 21 height 21
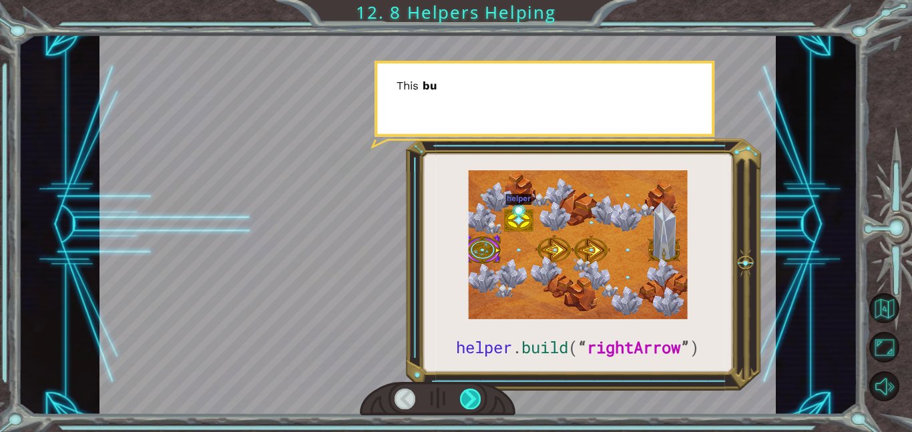
click at [479, 398] on div at bounding box center [470, 398] width 21 height 21
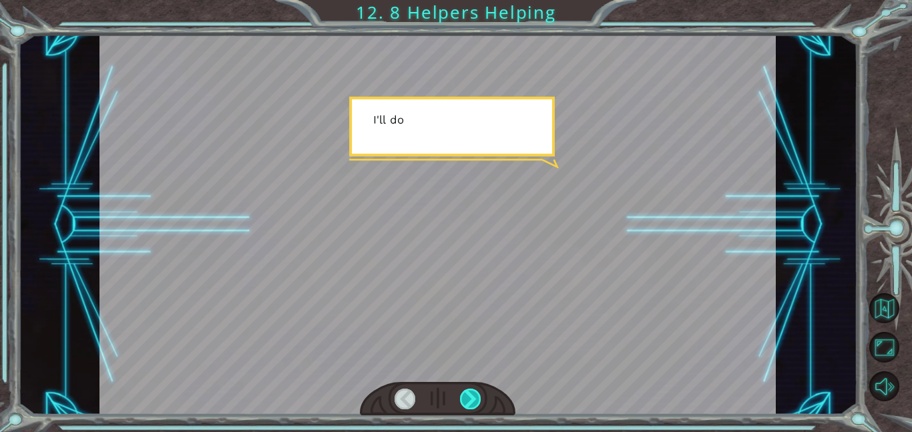
click at [478, 400] on div at bounding box center [470, 398] width 21 height 21
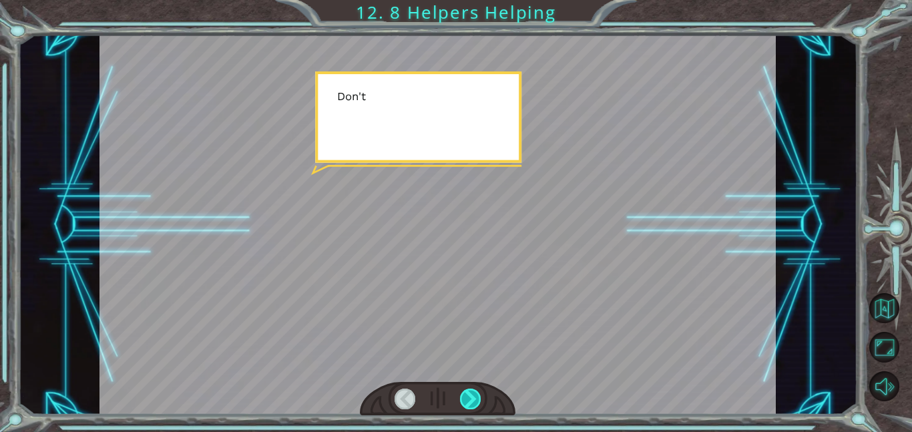
click at [478, 399] on div at bounding box center [470, 398] width 21 height 21
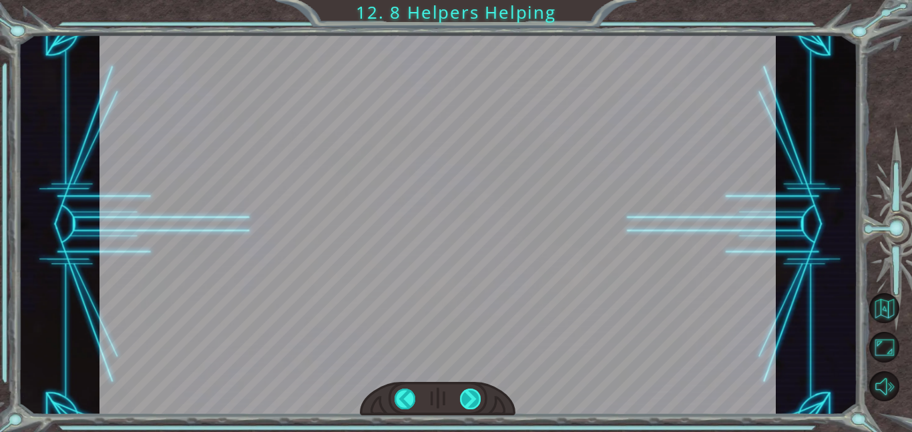
click at [479, 395] on div at bounding box center [470, 398] width 21 height 21
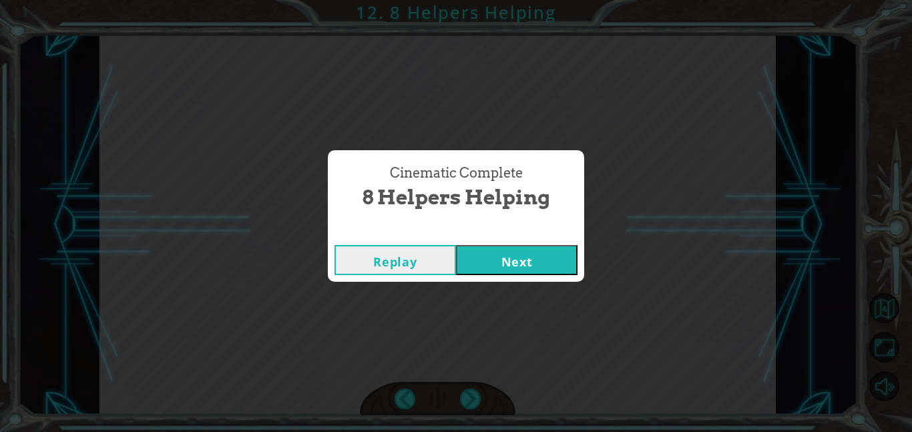
click at [543, 249] on button "Next" at bounding box center [516, 260] width 121 height 30
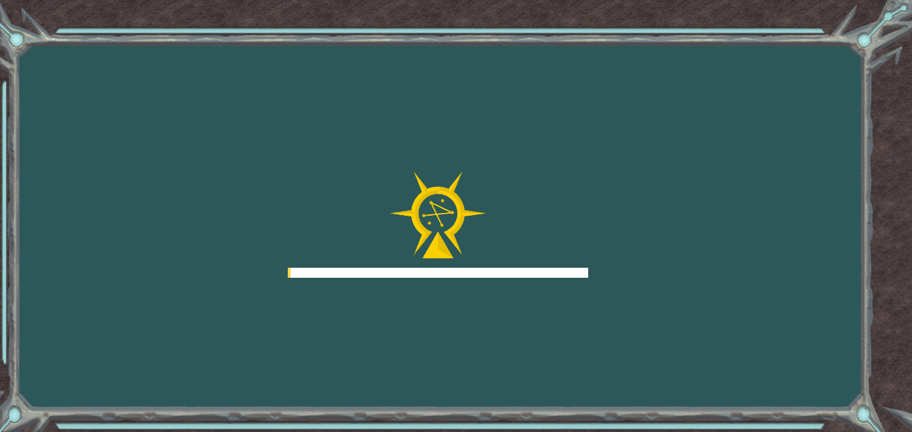
click at [538, 266] on div at bounding box center [438, 225] width 300 height 107
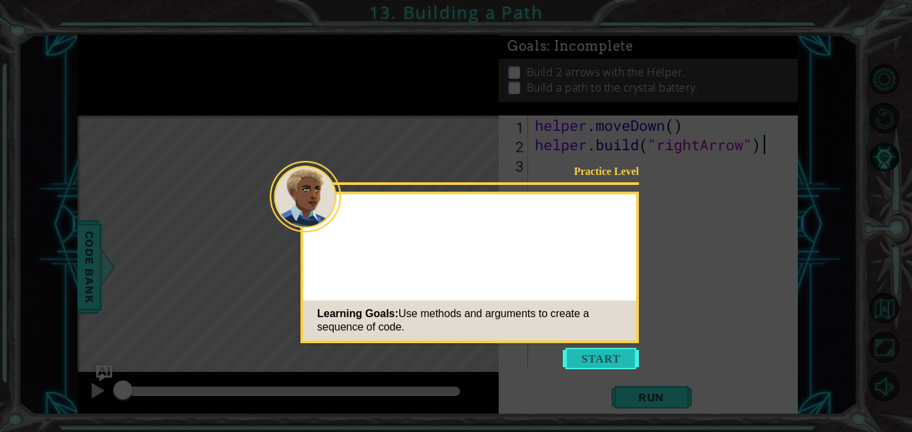
click at [605, 350] on button "Start" at bounding box center [601, 358] width 76 height 21
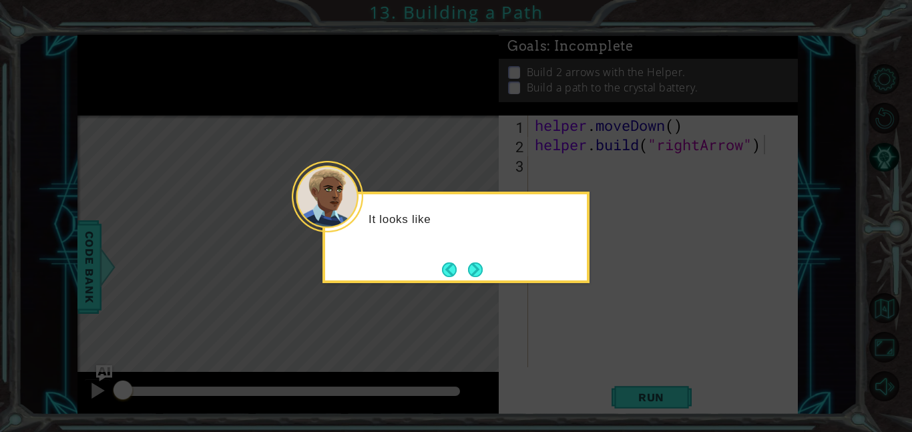
click at [479, 282] on div "It looks like" at bounding box center [455, 237] width 267 height 91
click at [492, 248] on div "It looks like part o" at bounding box center [456, 226] width 262 height 53
click at [473, 248] on div "It looks like part of the path for" at bounding box center [456, 226] width 262 height 53
click at [487, 263] on div "It looks like part of the path for the energy s" at bounding box center [456, 233] width 262 height 67
click at [478, 269] on button "Next" at bounding box center [475, 269] width 15 height 15
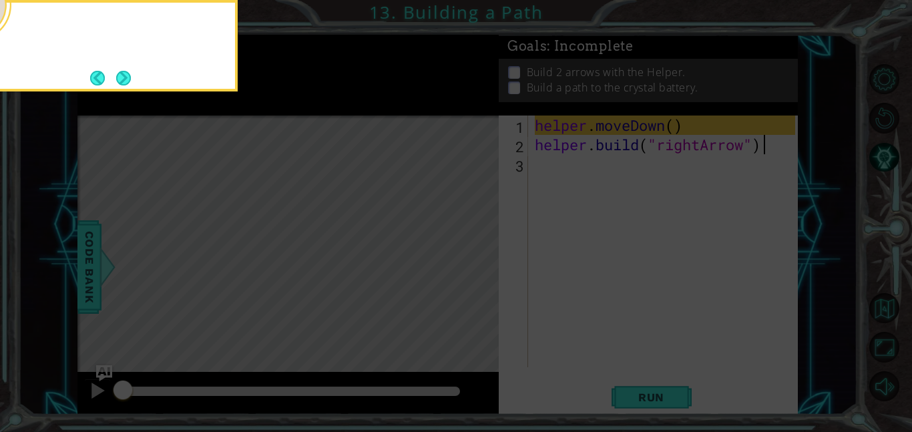
click at [490, 278] on icon at bounding box center [456, 65] width 912 height 734
click at [654, 406] on icon at bounding box center [456, 65] width 912 height 734
click at [135, 72] on div "First, you move the Helper to an empty spot in the path." at bounding box center [104, 41] width 262 height 67
click at [131, 76] on button "Next" at bounding box center [123, 78] width 15 height 15
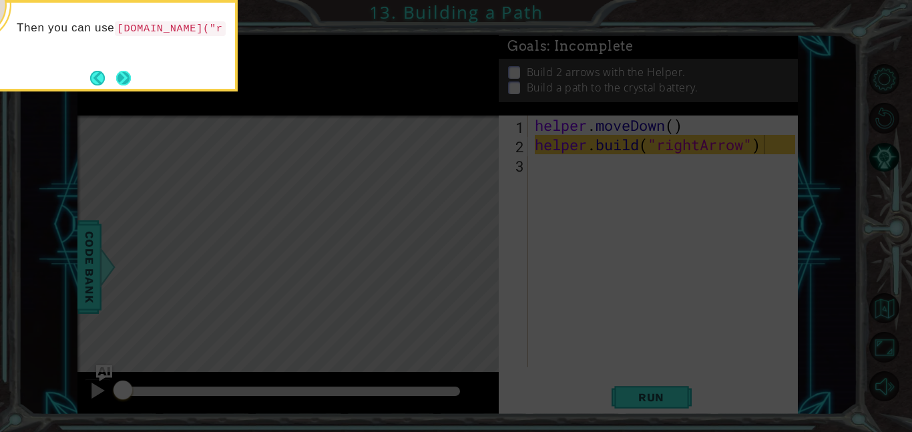
click at [116, 84] on button "Next" at bounding box center [123, 78] width 15 height 15
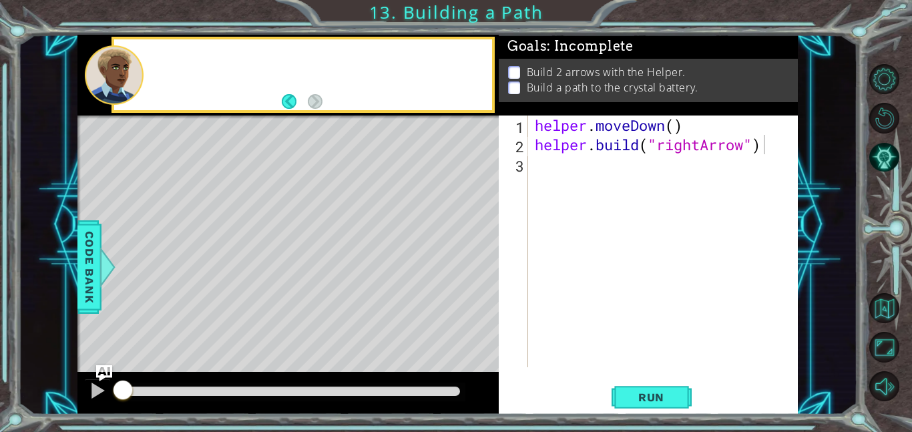
click at [115, 84] on div at bounding box center [114, 74] width 59 height 59
click at [651, 408] on button "Run" at bounding box center [651, 397] width 80 height 30
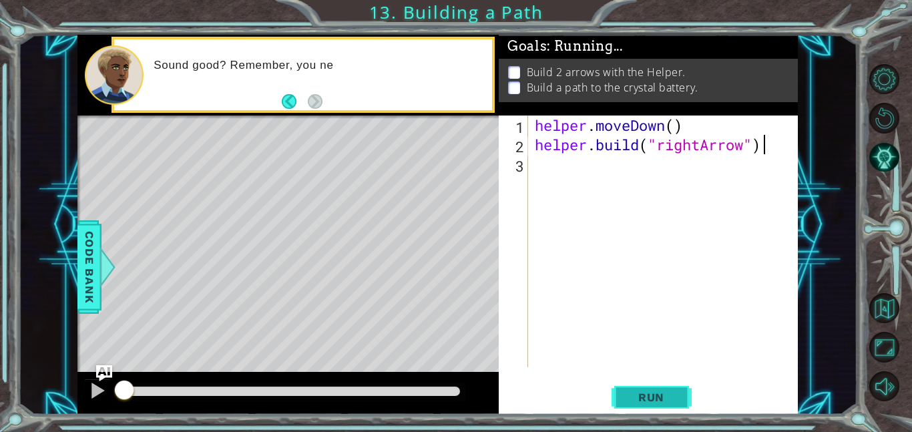
click at [647, 405] on button "Run" at bounding box center [651, 397] width 80 height 30
click at [661, 398] on span "Run" at bounding box center [651, 396] width 53 height 13
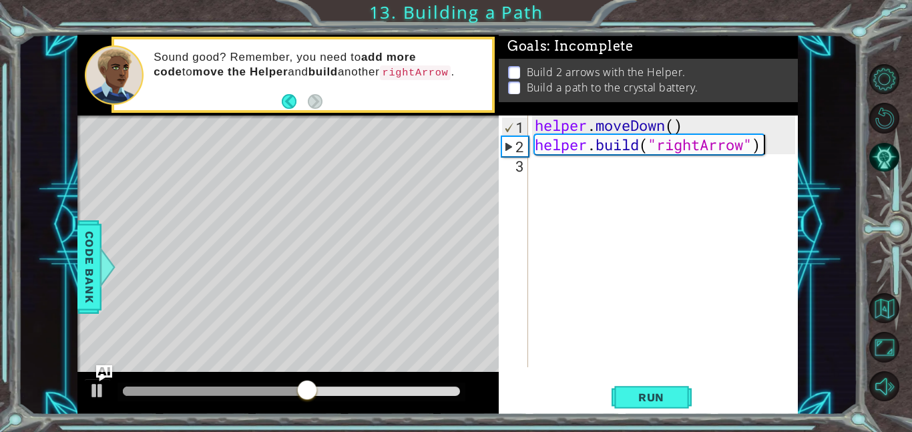
click at [565, 164] on div "helper . moveDown ( ) helper . build ( "rightArrow" )" at bounding box center [667, 260] width 270 height 290
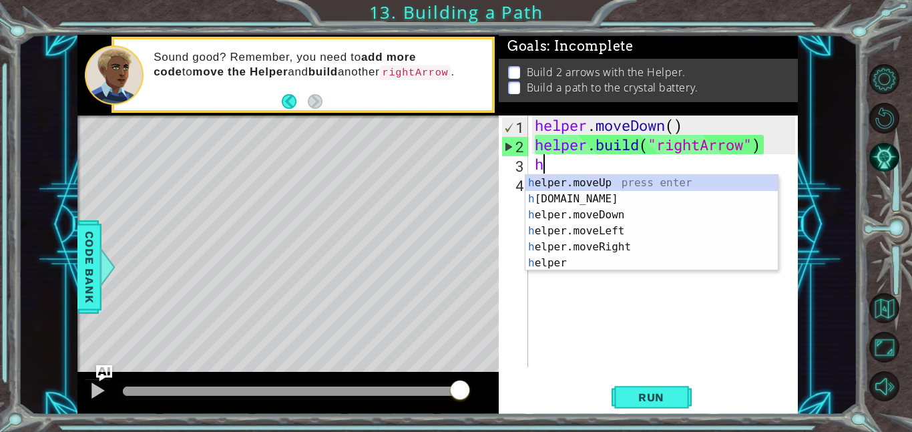
click at [652, 176] on div "h elper.moveUp press enter h [DOMAIN_NAME] press enter h elper.moveDown press e…" at bounding box center [651, 239] width 252 height 128
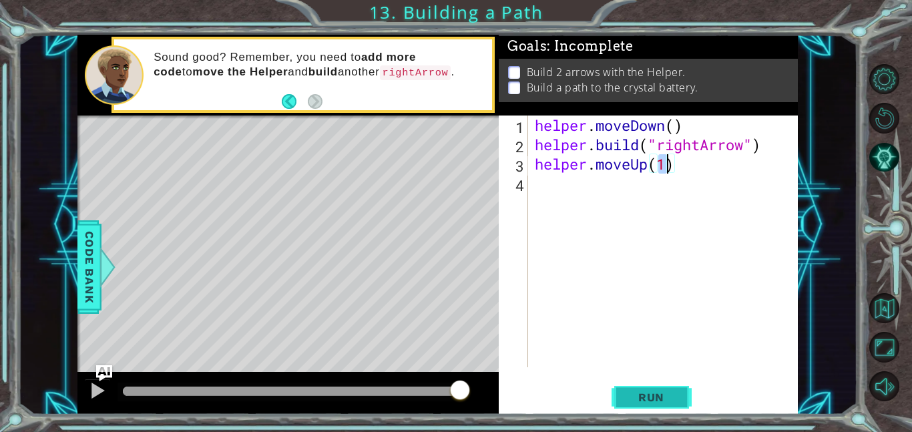
click at [653, 383] on button "Run" at bounding box center [651, 397] width 80 height 30
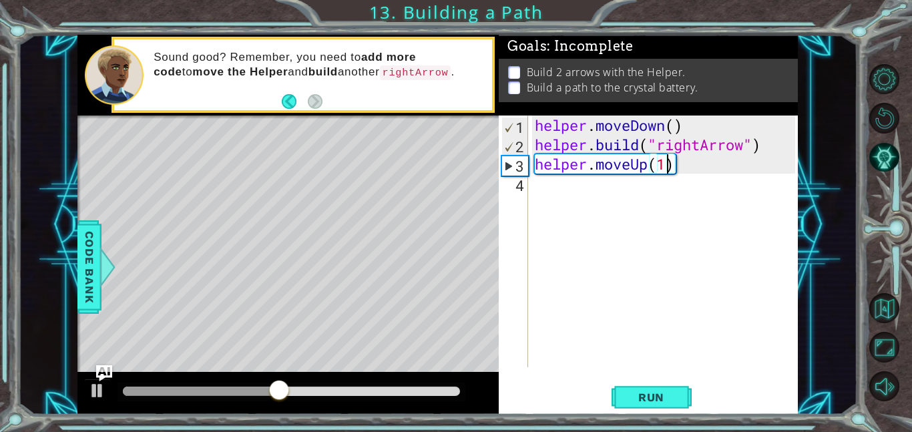
click at [639, 375] on div "helper.moveUp(1) 1 2 3 4 helper . moveDown ( ) helper . build ( "rightArrow" ) …" at bounding box center [648, 264] width 299 height 299
click at [647, 387] on button "Run" at bounding box center [651, 397] width 80 height 30
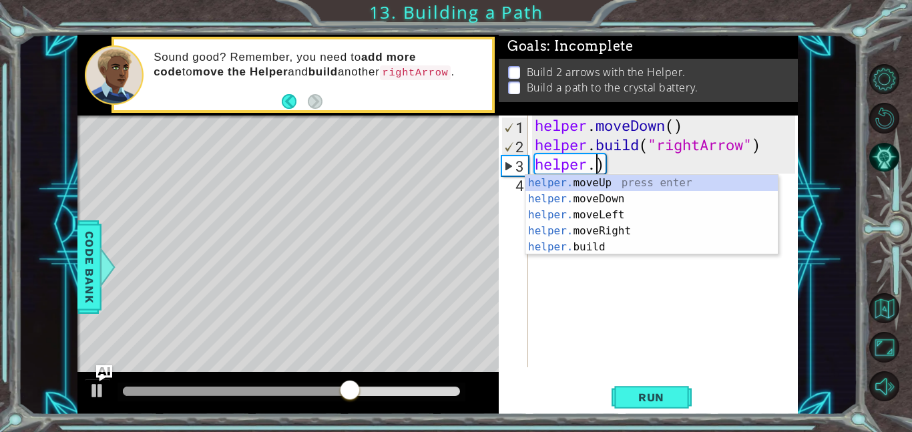
click at [634, 232] on div "helper. moveUp press enter helper. moveDown press enter helper. moveLeft press …" at bounding box center [651, 231] width 252 height 112
type textarea "helper.moveRight(1)"
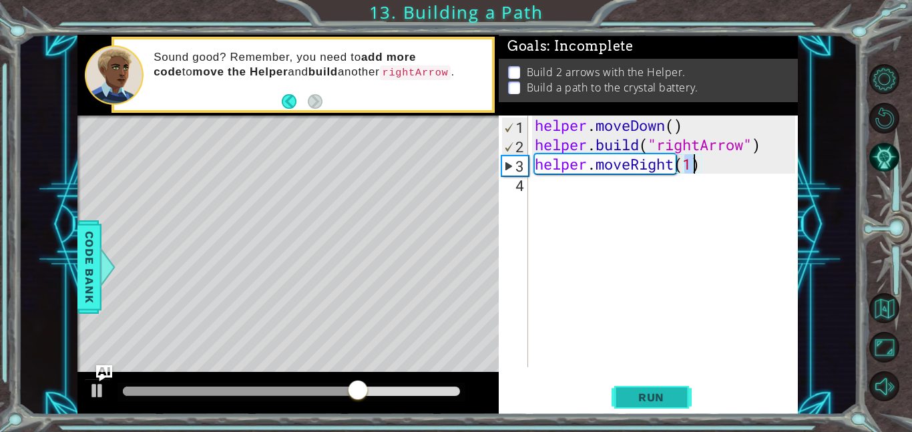
click at [667, 409] on button "Run" at bounding box center [651, 397] width 80 height 30
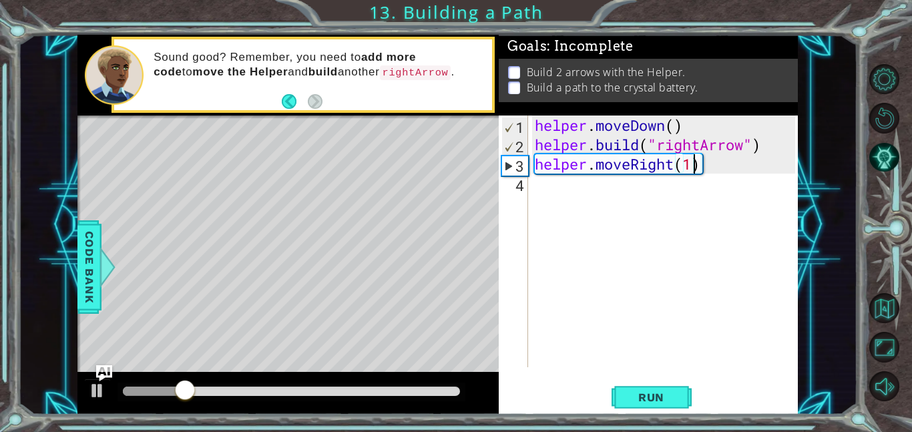
click at [608, 183] on div "helper . moveDown ( ) helper . build ( "rightArrow" ) helper . moveRight ( 1 )" at bounding box center [667, 260] width 270 height 290
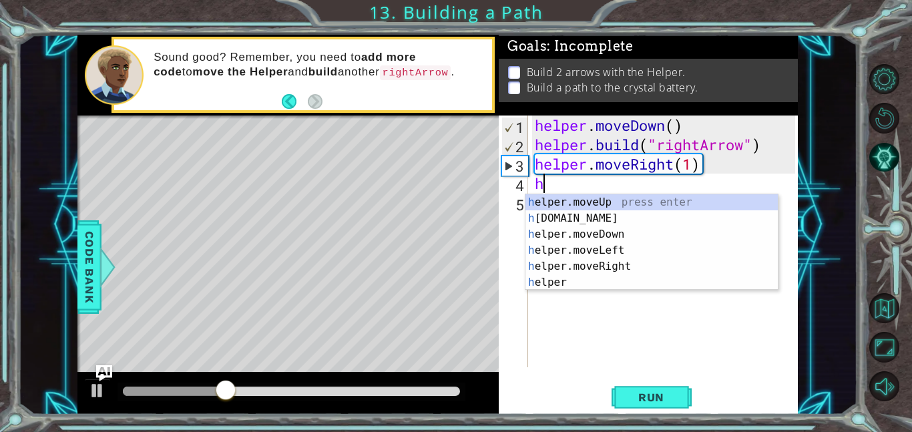
click at [635, 266] on div "h elper.moveUp press enter h [DOMAIN_NAME] press enter h elper.moveDown press e…" at bounding box center [651, 258] width 252 height 128
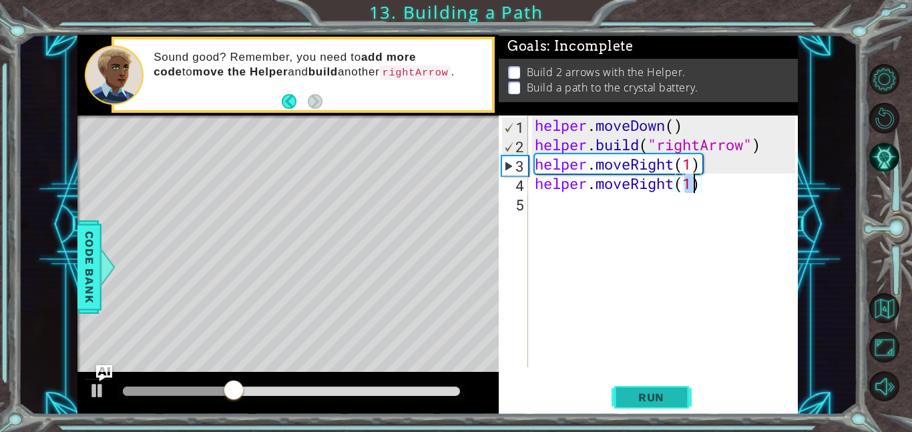
type textarea "helper.moveRight(1)"
click at [633, 396] on span "Run" at bounding box center [651, 396] width 53 height 13
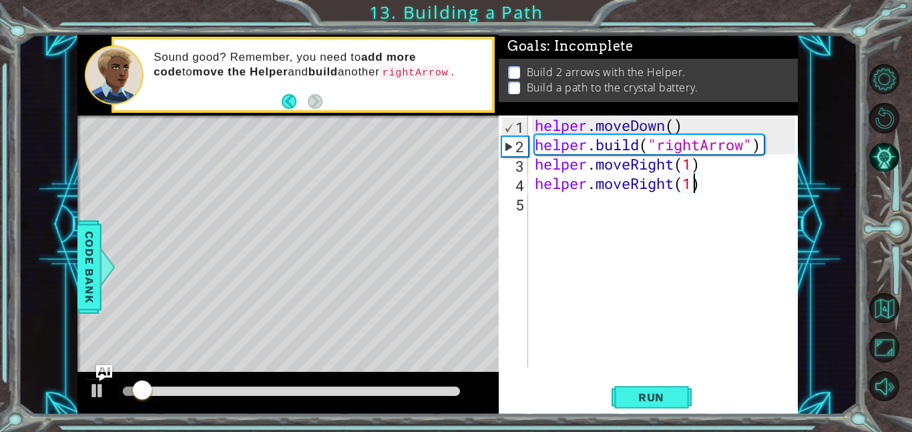
click at [551, 214] on div "helper . moveDown ( ) helper . build ( "rightArrow" ) helper . moveRight ( 1 ) …" at bounding box center [667, 260] width 270 height 290
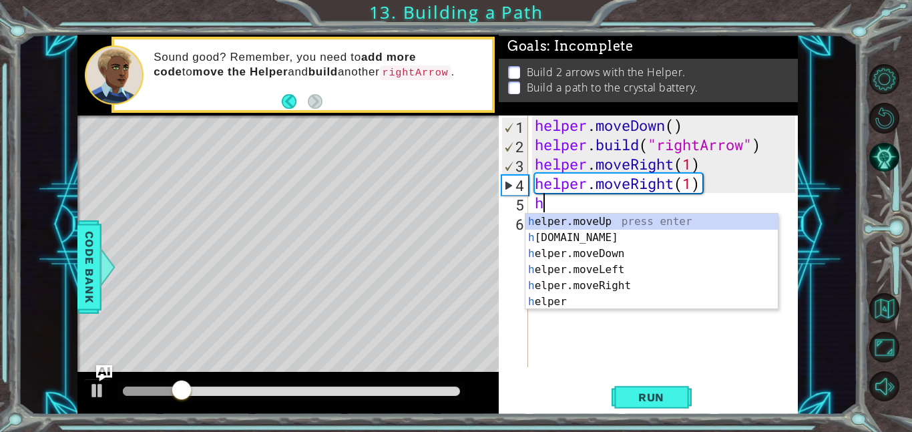
click at [629, 292] on div "h elper.moveUp press enter h [DOMAIN_NAME] press enter h elper.moveDown press e…" at bounding box center [651, 278] width 252 height 128
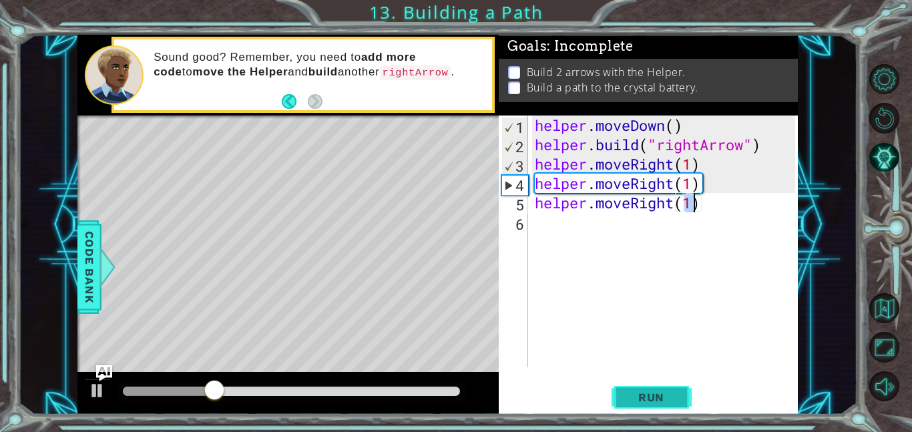
click at [657, 386] on button "Run" at bounding box center [651, 397] width 80 height 30
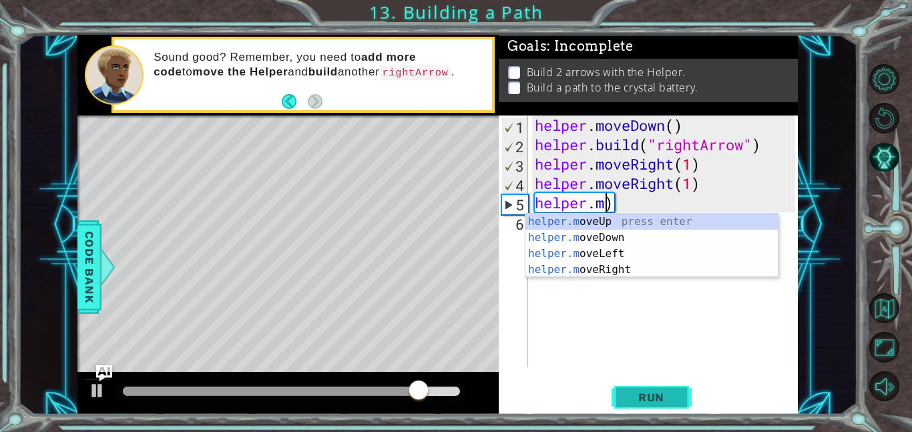
type textarea "helper.)"
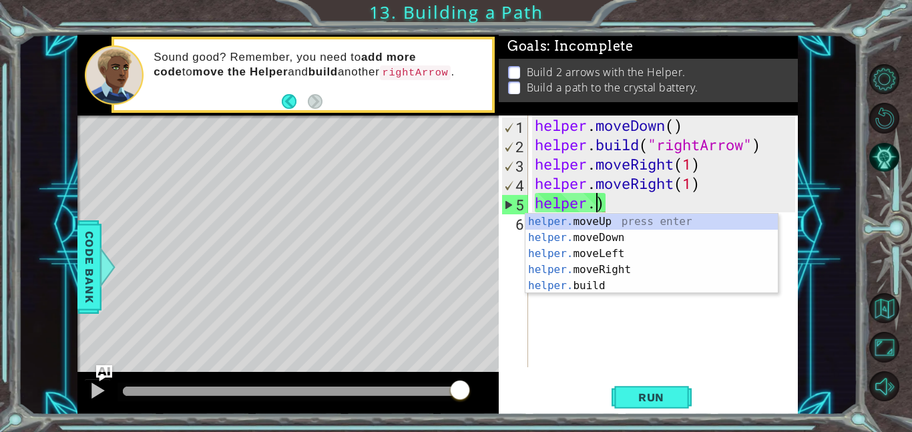
click at [643, 295] on div "helper . moveDown ( ) helper . build ( "rightArrow" ) helper . moveRight ( 1 ) …" at bounding box center [667, 260] width 270 height 290
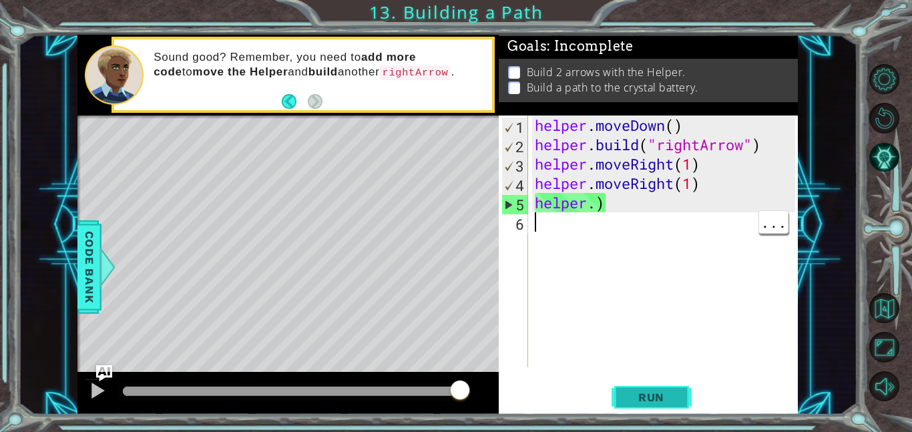
click at [671, 412] on button "Run" at bounding box center [651, 397] width 80 height 30
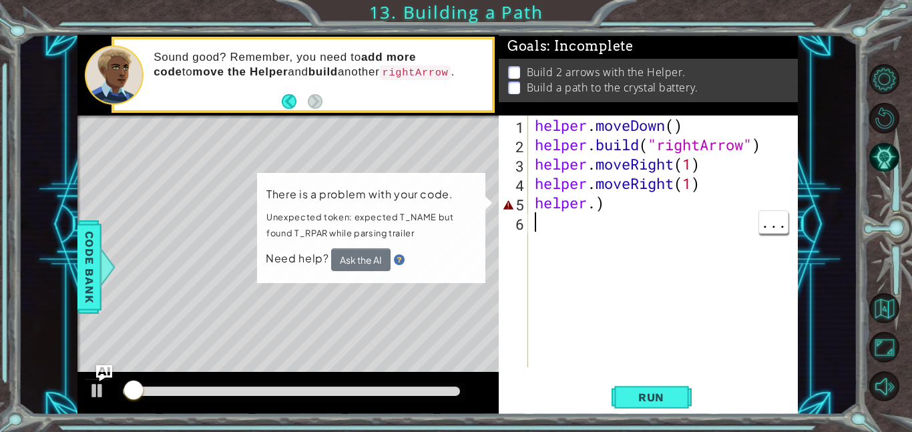
click at [636, 205] on div "helper . moveDown ( ) helper . build ( "rightArrow" ) helper . moveRight ( 1 ) …" at bounding box center [667, 260] width 270 height 290
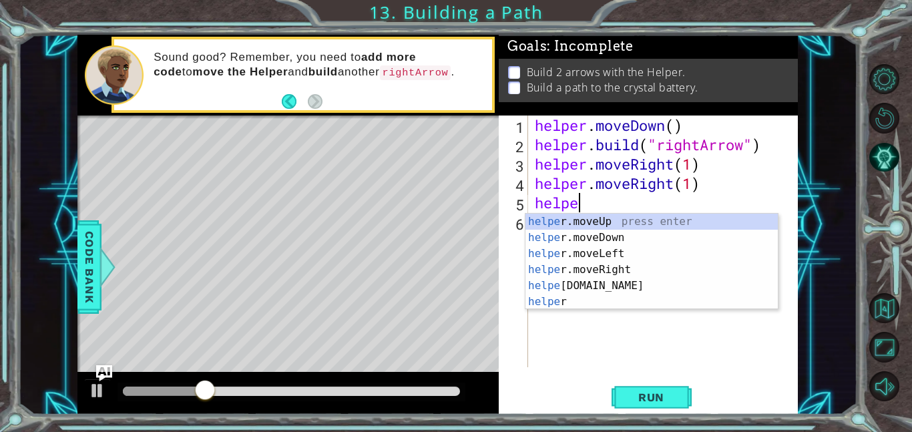
scroll to position [0, 1]
click at [605, 296] on div "helpe [PERSON_NAME]moveUp press enter helpe [PERSON_NAME]moveDown press enter h…" at bounding box center [651, 278] width 252 height 128
click at [586, 282] on div "helpe [PERSON_NAME]moveUp press enter helpe [PERSON_NAME]moveDown press enter h…" at bounding box center [651, 278] width 252 height 128
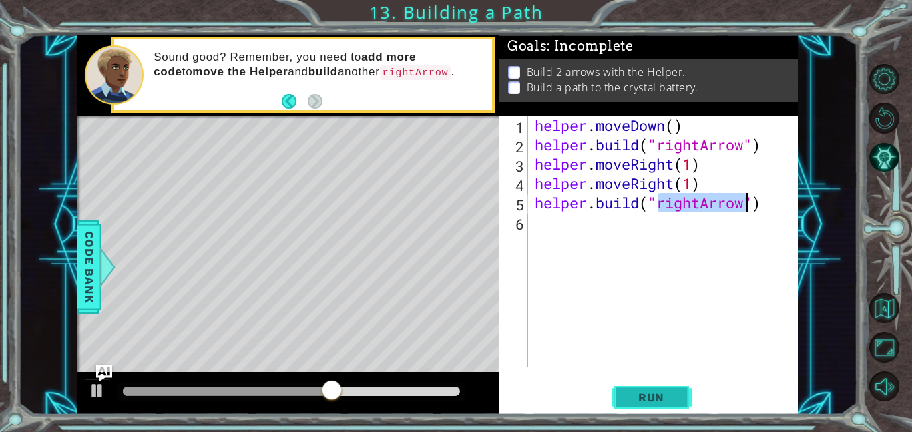
click at [670, 396] on span "Run" at bounding box center [651, 396] width 53 height 13
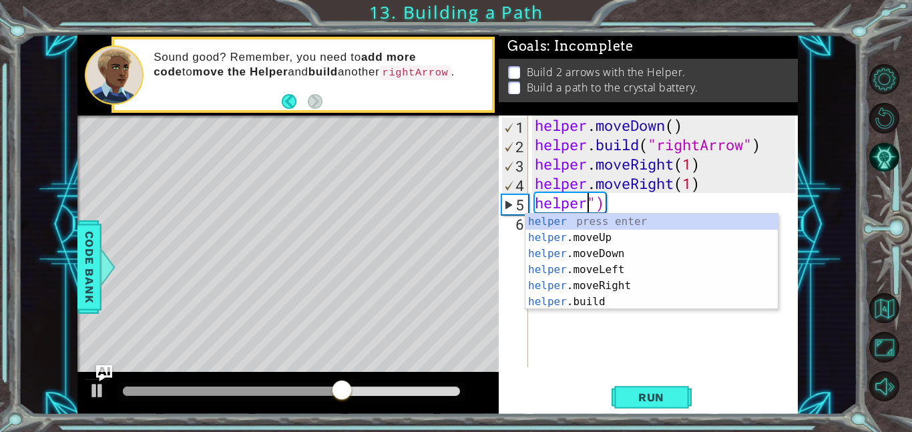
click at [617, 236] on div "helper press enter helper .moveUp press enter helper .moveDown press enter help…" at bounding box center [651, 278] width 252 height 128
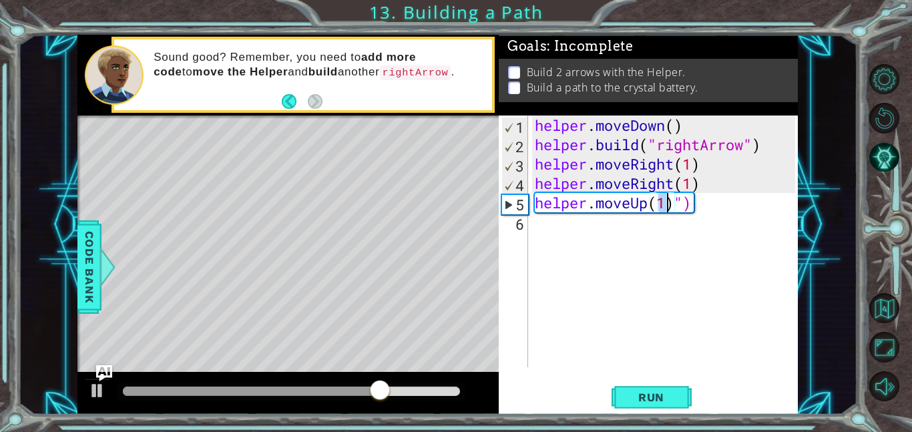
click at [710, 191] on div "helper . moveDown ( ) helper . build ( "rightArrow" ) helper . moveRight ( 1 ) …" at bounding box center [667, 260] width 270 height 290
click at [699, 207] on div "helper . moveDown ( ) helper . build ( "rightArrow" ) helper . moveRight ( 1 ) …" at bounding box center [667, 260] width 270 height 290
click at [714, 204] on div "helper . moveDown ( ) helper . build ( "rightArrow" ) helper . moveRight ( 1 ) …" at bounding box center [667, 260] width 270 height 290
click at [679, 210] on div "helper . moveDown ( ) helper . build ( "rightArrow" ) helper . moveRight ( 1 ) …" at bounding box center [667, 260] width 270 height 290
click at [688, 207] on div "helper . moveDown ( ) helper . build ( "rightArrow" ) helper . moveRight ( 1 ) …" at bounding box center [667, 260] width 270 height 290
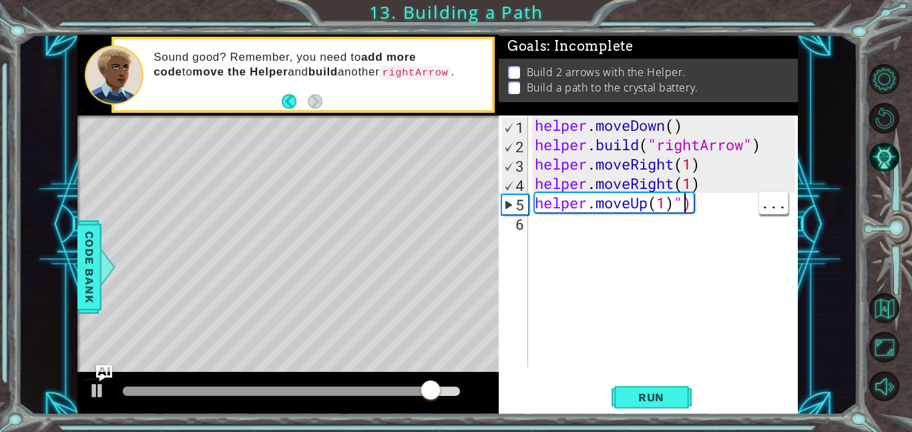
click at [689, 200] on div "helper . moveDown ( ) helper . build ( "rightArrow" ) helper . moveRight ( 1 ) …" at bounding box center [667, 260] width 270 height 290
click at [701, 195] on div "helper . moveDown ( ) helper . build ( "rightArrow" ) helper . moveRight ( 1 ) …" at bounding box center [667, 260] width 270 height 290
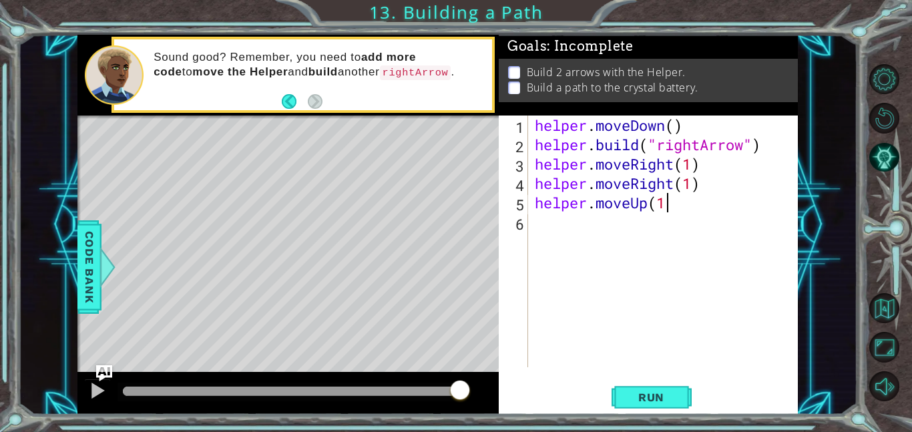
scroll to position [0, 5]
click at [657, 386] on button "Run" at bounding box center [651, 397] width 80 height 30
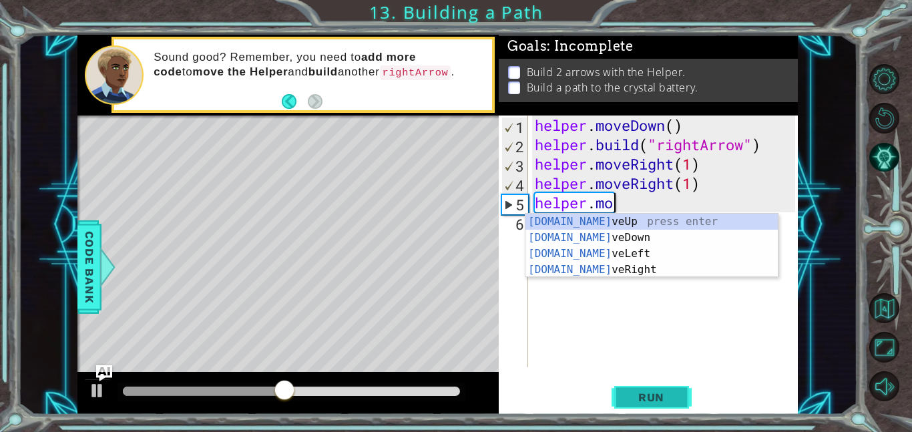
scroll to position [0, 3]
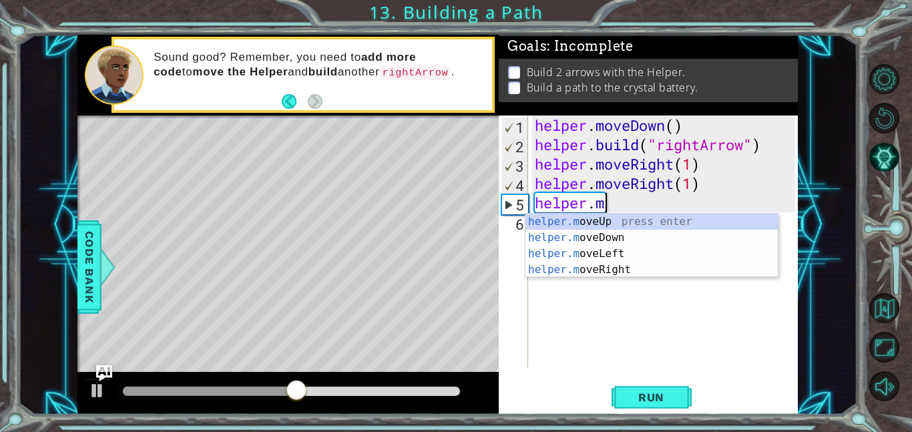
click at [631, 276] on div "helper.m oveUp press enter helper.m oveDown press enter helper.m oveLeft press …" at bounding box center [651, 262] width 252 height 96
type textarea "helper.moveRight(1)"
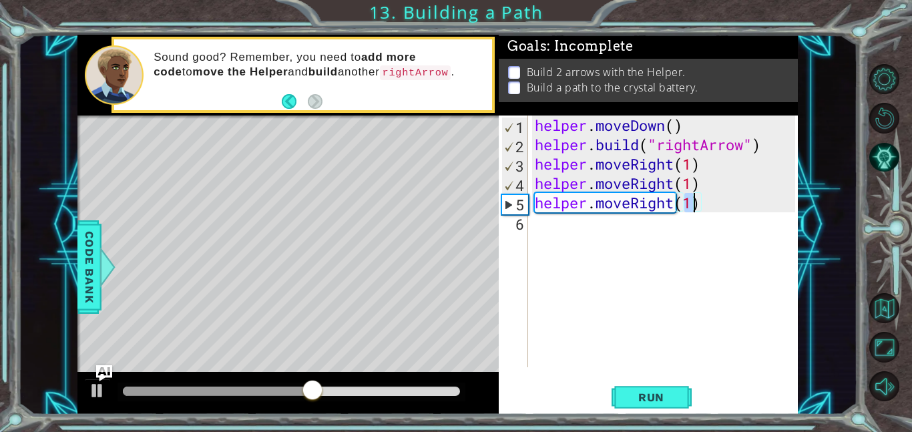
click at [576, 227] on div "helper . moveDown ( ) helper . build ( "rightArrow" ) helper . moveRight ( 1 ) …" at bounding box center [667, 260] width 270 height 290
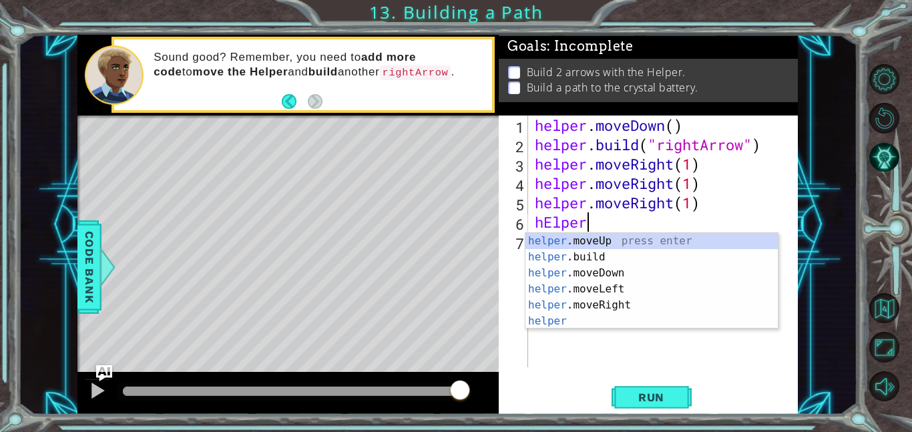
scroll to position [0, 2]
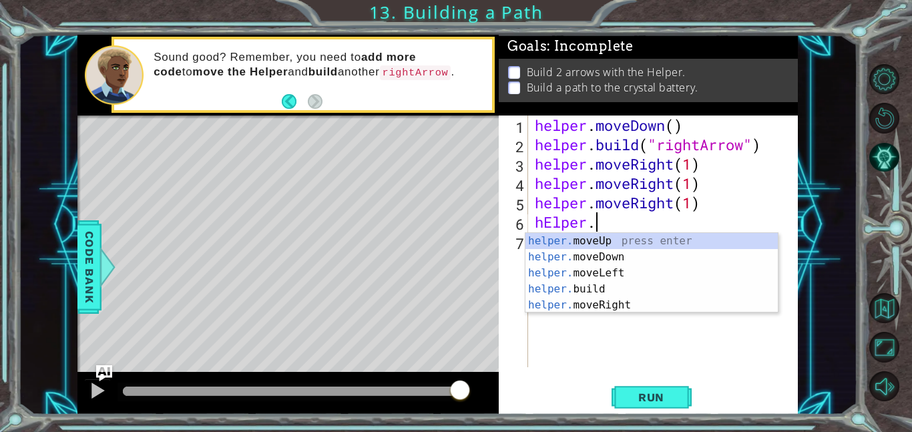
click at [657, 300] on div "helper. moveUp press enter helper. moveDown press enter helper. moveLeft press …" at bounding box center [651, 289] width 252 height 112
type textarea "helper.moveRight(1)"
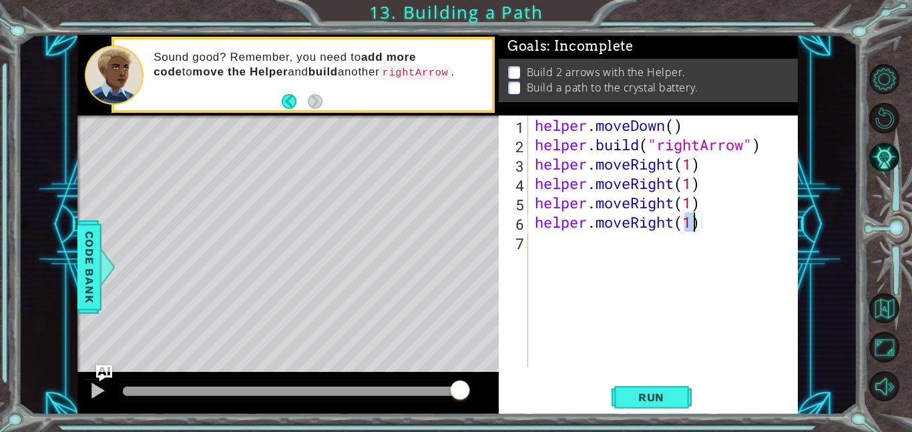
click at [593, 241] on div "helper . moveDown ( ) helper . build ( "rightArrow" ) helper . moveRight ( 1 ) …" at bounding box center [667, 260] width 270 height 290
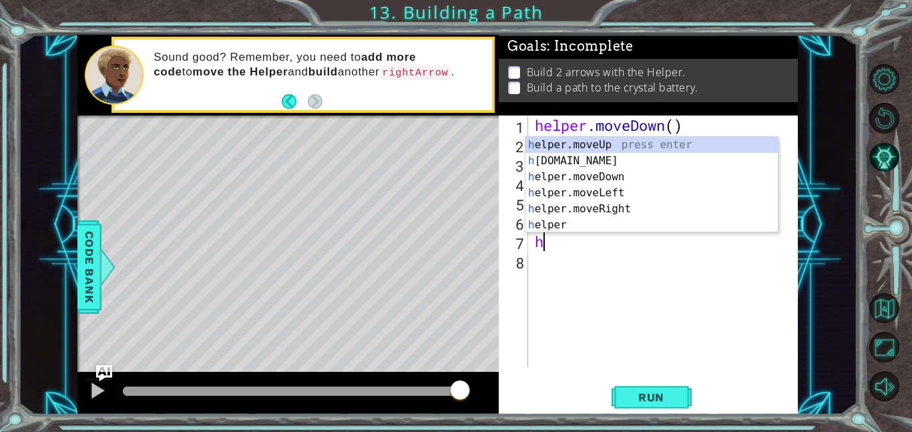
click at [566, 228] on div "h elper.moveUp press enter h [DOMAIN_NAME] press enter h elper.moveDown press e…" at bounding box center [651, 201] width 252 height 128
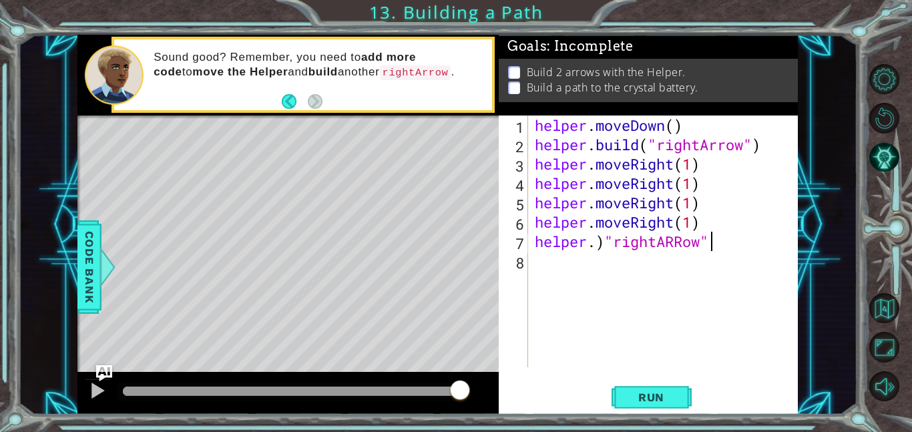
scroll to position [0, 7]
click at [657, 393] on span "Run" at bounding box center [651, 396] width 53 height 13
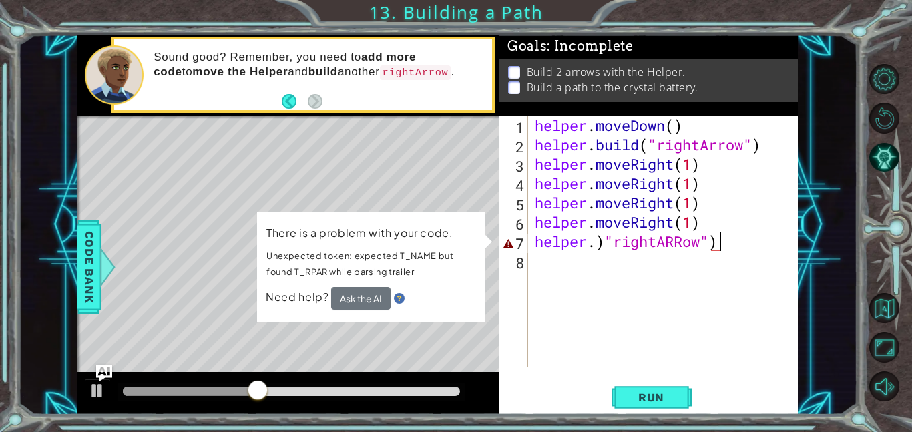
click at [685, 242] on div "helper . moveDown ( ) helper . build ( "rightArrow" ) helper . moveRight ( 1 ) …" at bounding box center [667, 260] width 270 height 290
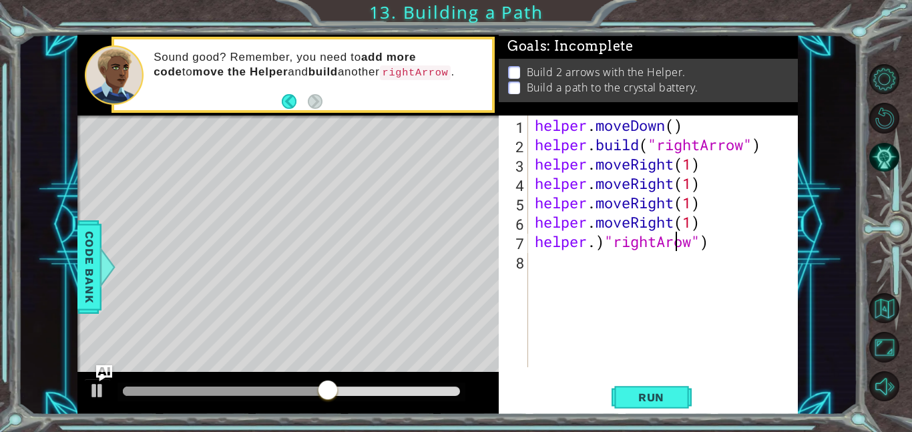
scroll to position [0, 7]
click at [673, 390] on span "Run" at bounding box center [651, 396] width 53 height 13
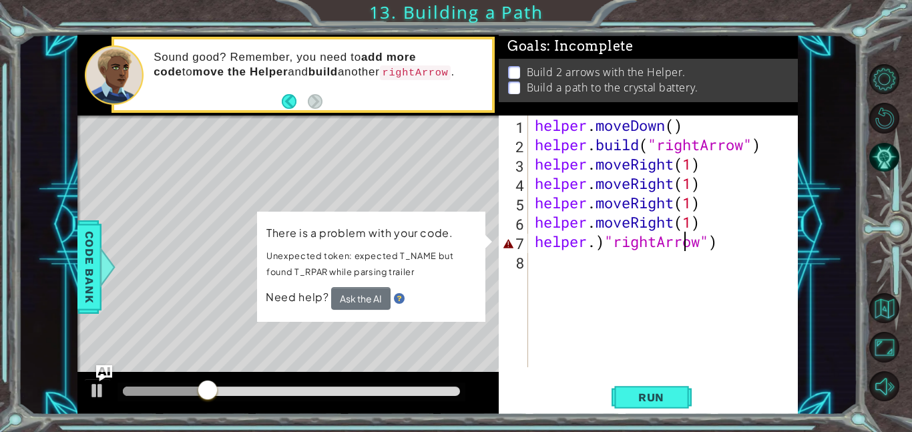
click at [726, 244] on div "helper . moveDown ( ) helper . build ( "rightArrow" ) helper . moveRight ( 1 ) …" at bounding box center [667, 260] width 270 height 290
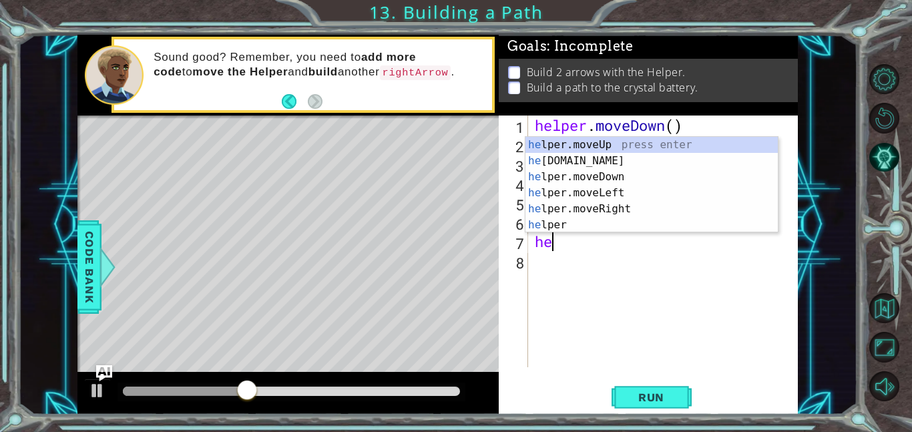
scroll to position [0, 0]
type textarea "h"
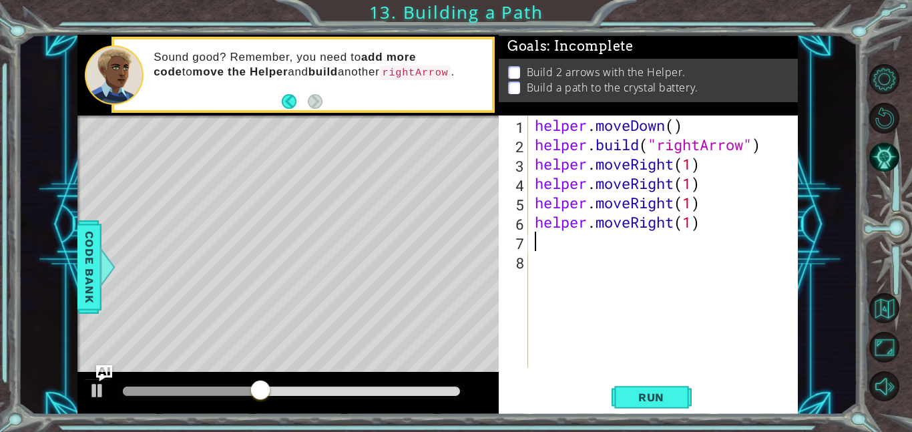
click at [636, 370] on div "1 2 3 4 5 6 7 8 helper . moveDown ( ) helper . build ( "rightArrow" ) helper . …" at bounding box center [648, 264] width 299 height 299
click at [645, 398] on span "Run" at bounding box center [651, 396] width 53 height 13
click at [621, 390] on button "Run" at bounding box center [651, 397] width 80 height 30
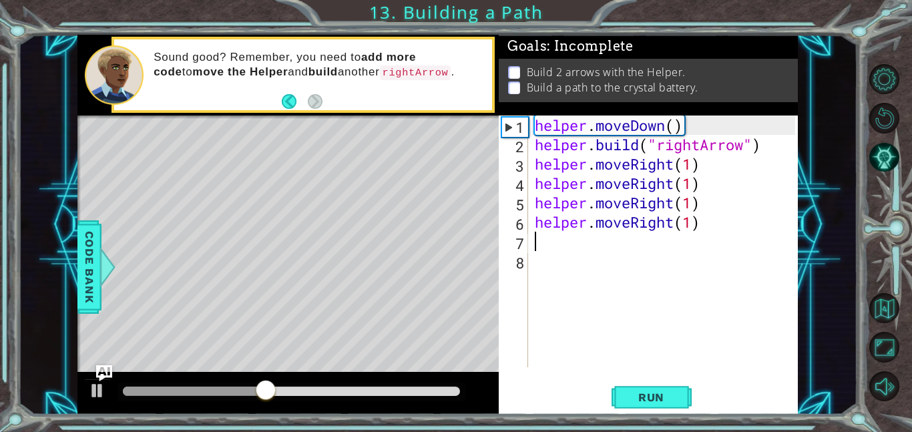
click at [724, 208] on div "helper . moveDown ( ) helper . build ( "rightArrow" ) helper . moveRight ( 1 ) …" at bounding box center [667, 260] width 270 height 290
type textarea "helper.moveRight(1)"
click at [714, 234] on div "helper . moveDown ( ) helper . build ( "rightArrow" ) helper . moveRight ( 1 ) …" at bounding box center [667, 260] width 270 height 290
click at [710, 222] on div "helper . moveDown ( ) helper . build ( "rightArrow" ) helper . moveRight ( 1 ) …" at bounding box center [667, 260] width 270 height 290
click at [716, 221] on div "helper . moveDown ( ) helper . build ( "rightArrow" ) helper . moveRight ( 1 ) …" at bounding box center [667, 260] width 270 height 290
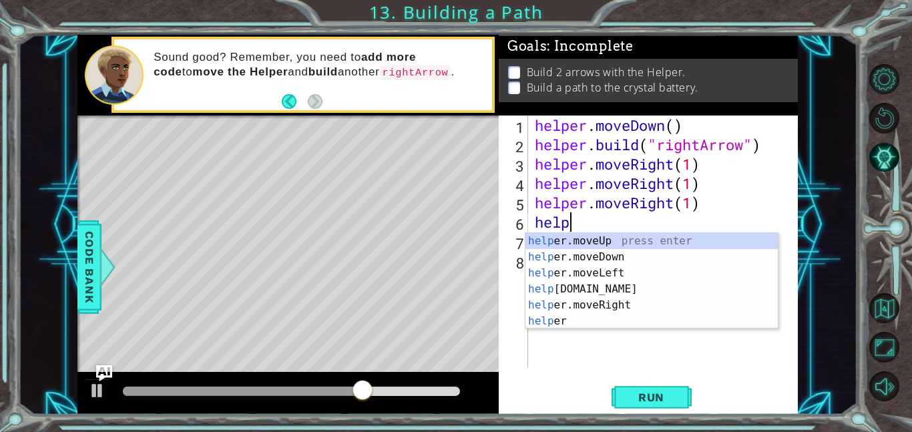
scroll to position [0, 1]
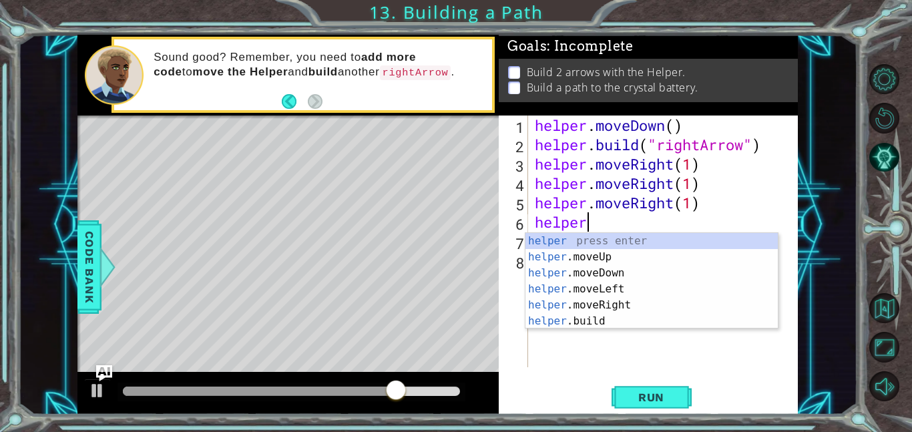
click at [625, 326] on div "helper press enter helper .moveUp press enter helper .moveDown press enter help…" at bounding box center [651, 297] width 252 height 128
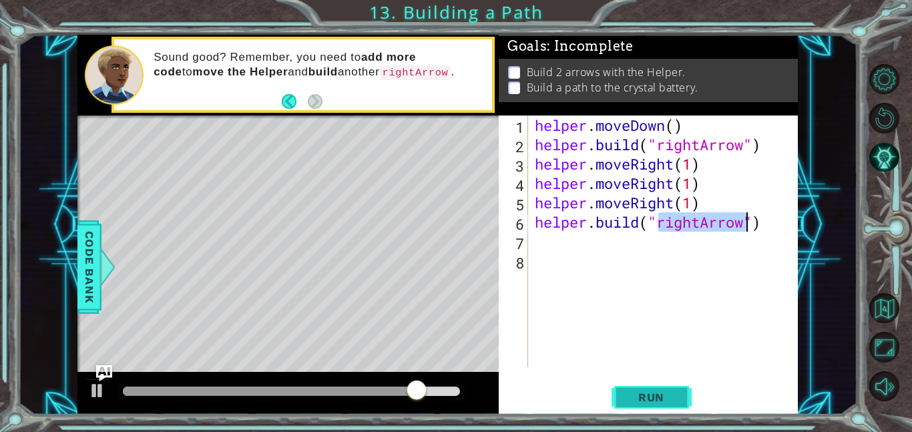
type textarea "[DOMAIN_NAME]("rightArrow")"
click at [663, 396] on span "Run" at bounding box center [651, 396] width 53 height 13
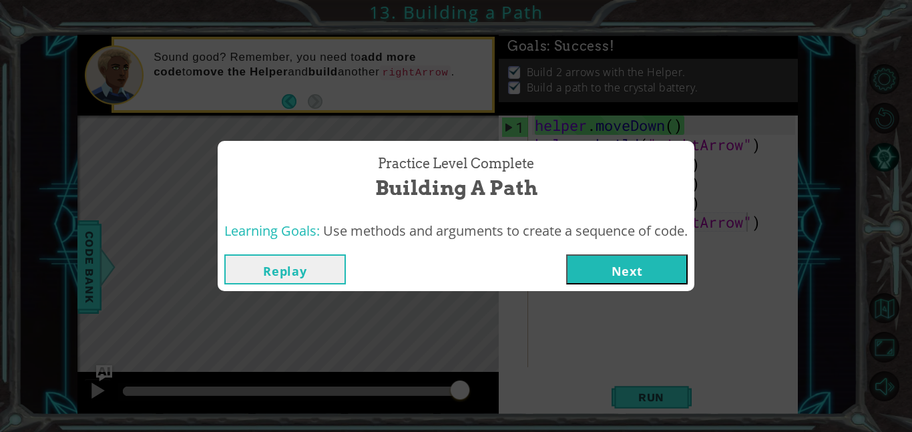
click at [653, 278] on button "Next" at bounding box center [626, 269] width 121 height 30
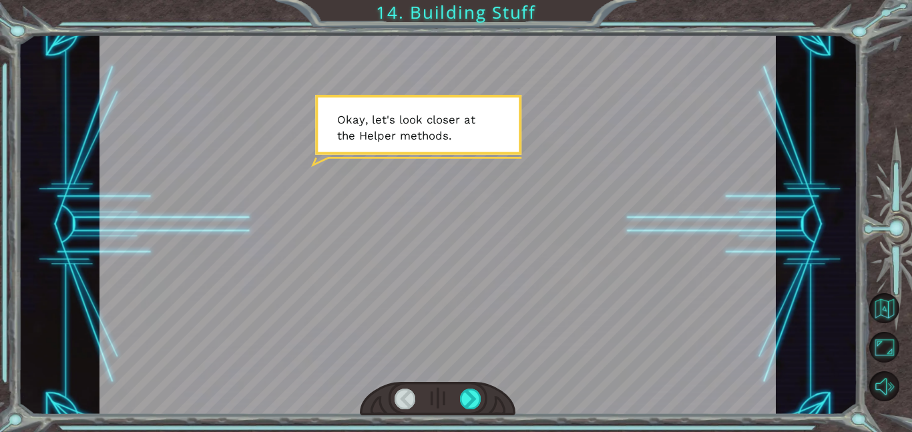
click at [483, 411] on div at bounding box center [438, 399] width 156 height 34
click at [473, 406] on div at bounding box center [470, 398] width 21 height 21
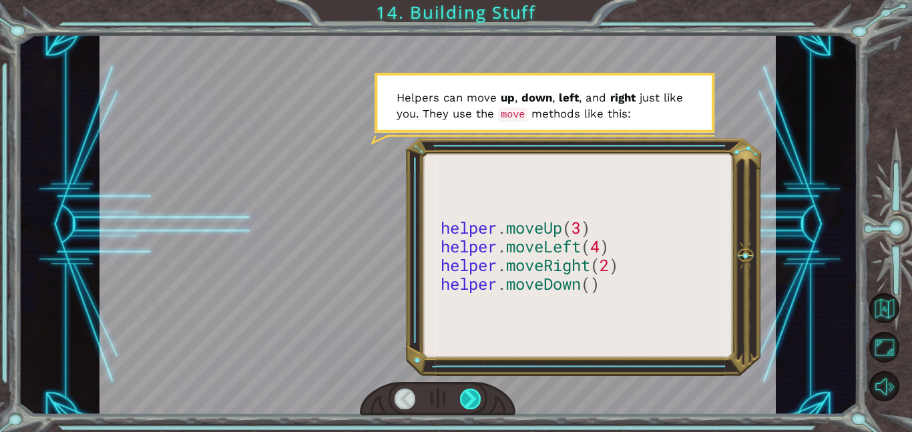
click at [460, 396] on div at bounding box center [470, 398] width 21 height 21
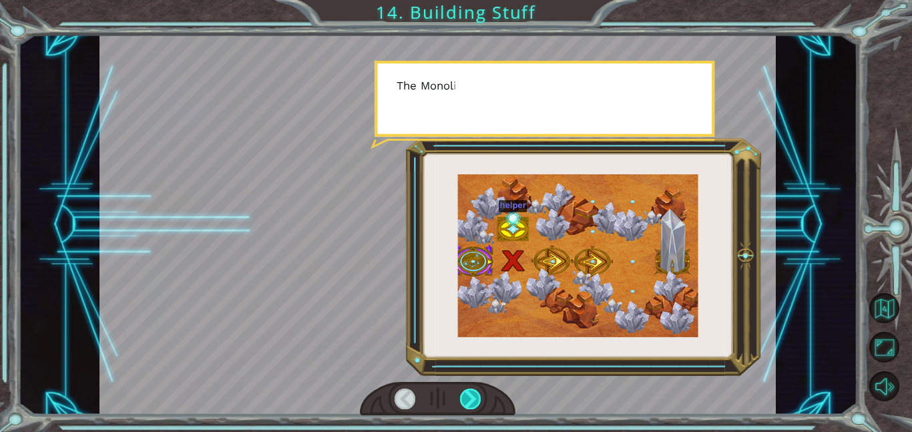
click at [460, 396] on div at bounding box center [470, 398] width 21 height 21
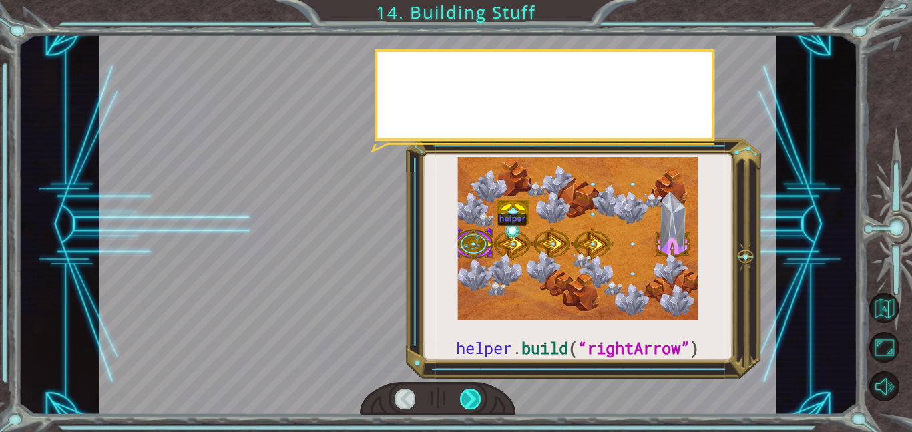
click at [460, 396] on div at bounding box center [470, 398] width 21 height 21
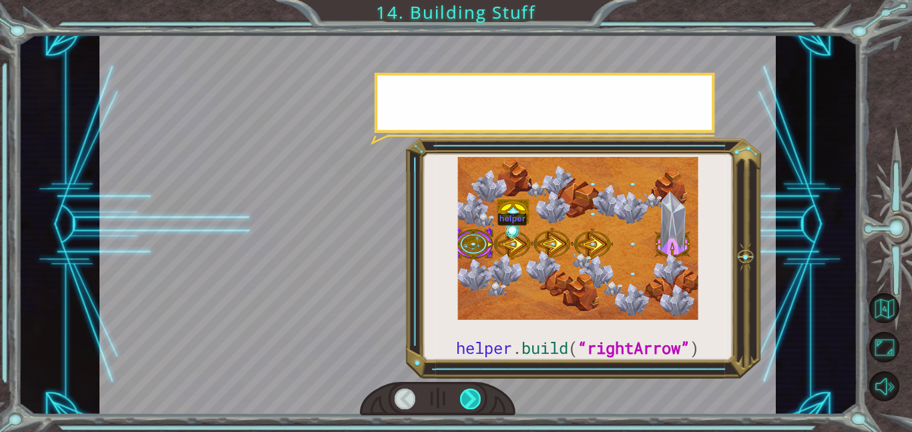
click at [460, 396] on div at bounding box center [470, 398] width 21 height 21
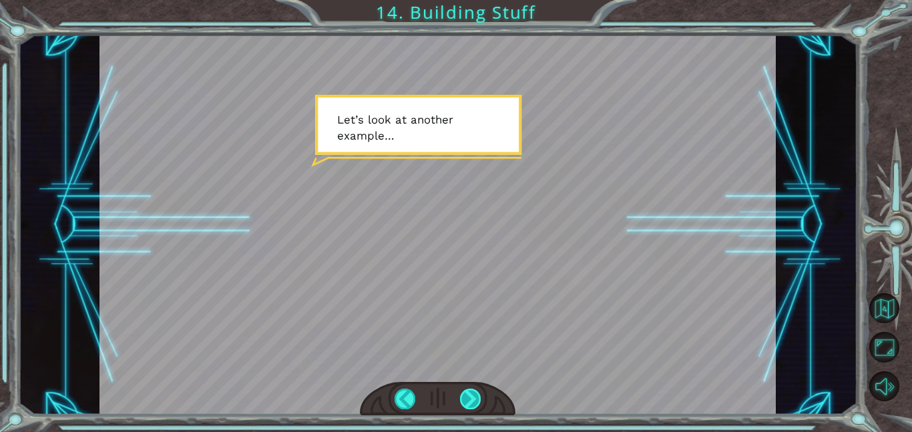
click at [477, 390] on div at bounding box center [470, 398] width 21 height 21
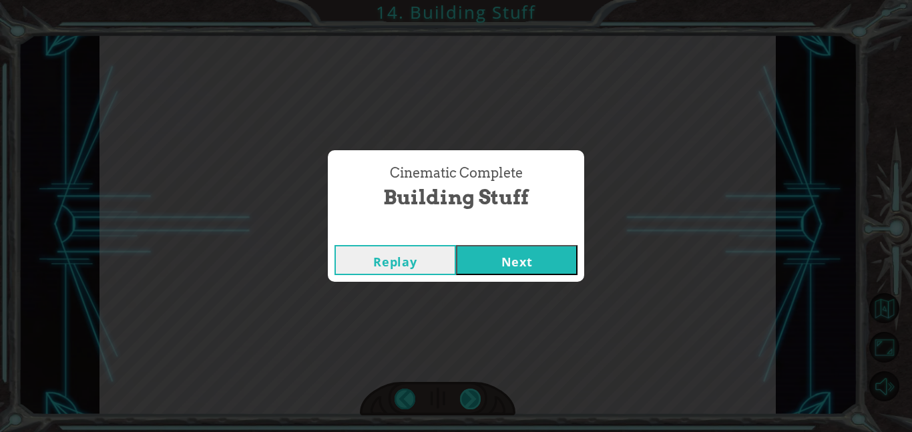
click at [477, 390] on div "Cinematic Complete Building Stuff Replay Next" at bounding box center [456, 216] width 912 height 432
click at [539, 252] on button "Next" at bounding box center [516, 260] width 121 height 30
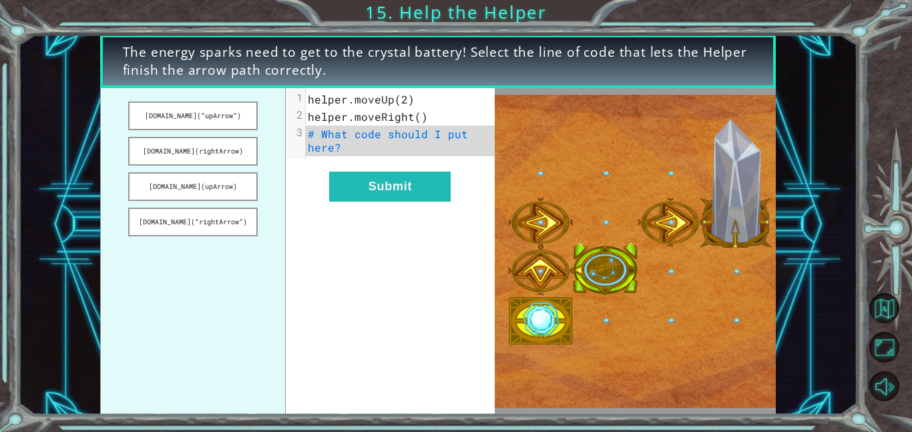
click at [582, 308] on img at bounding box center [635, 252] width 281 height 314
click at [400, 177] on button "Submit" at bounding box center [389, 187] width 121 height 30
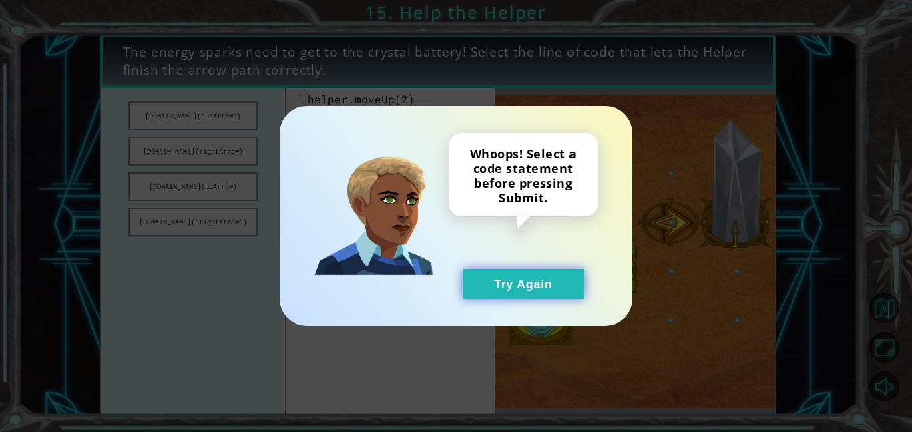
click at [545, 284] on button "Try Again" at bounding box center [523, 284] width 121 height 30
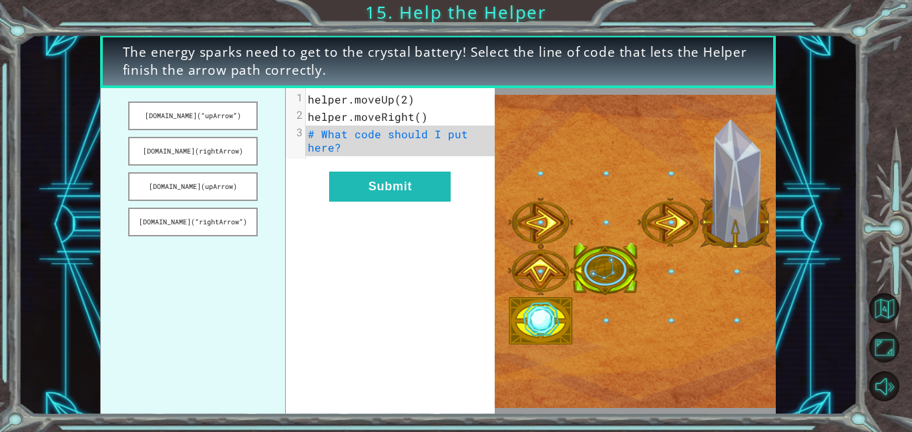
click at [545, 284] on img at bounding box center [635, 252] width 281 height 314
click at [361, 200] on button "Submit" at bounding box center [389, 187] width 121 height 30
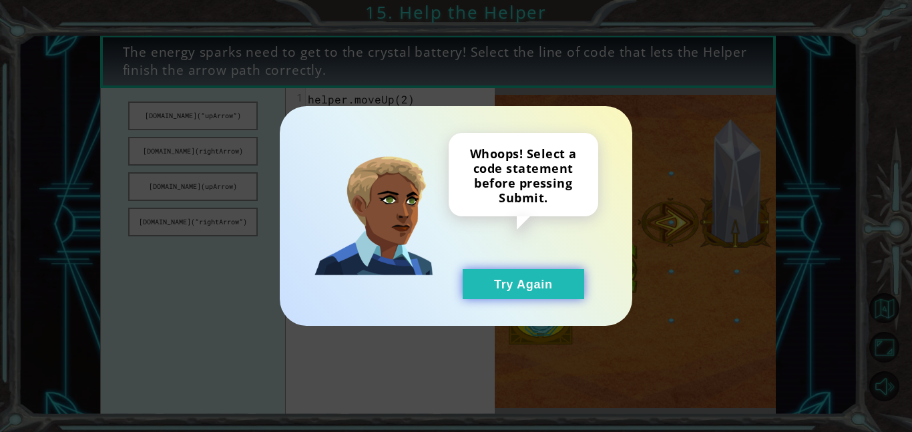
click at [508, 294] on button "Try Again" at bounding box center [523, 284] width 121 height 30
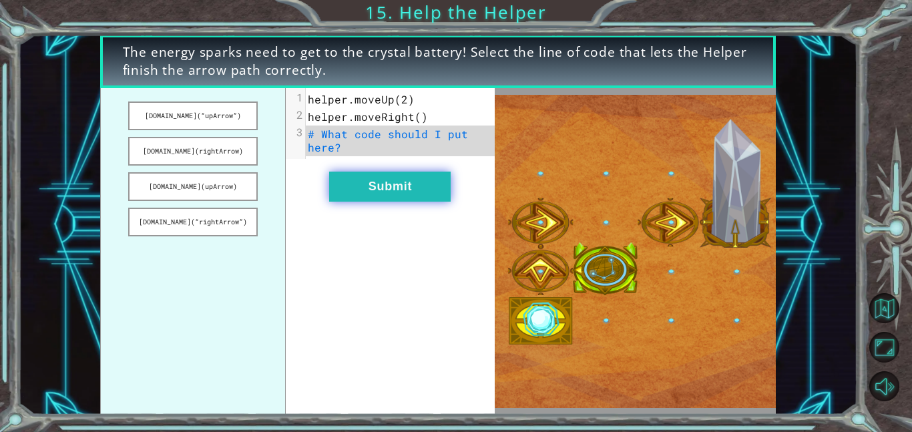
click at [383, 176] on button "Submit" at bounding box center [389, 187] width 121 height 30
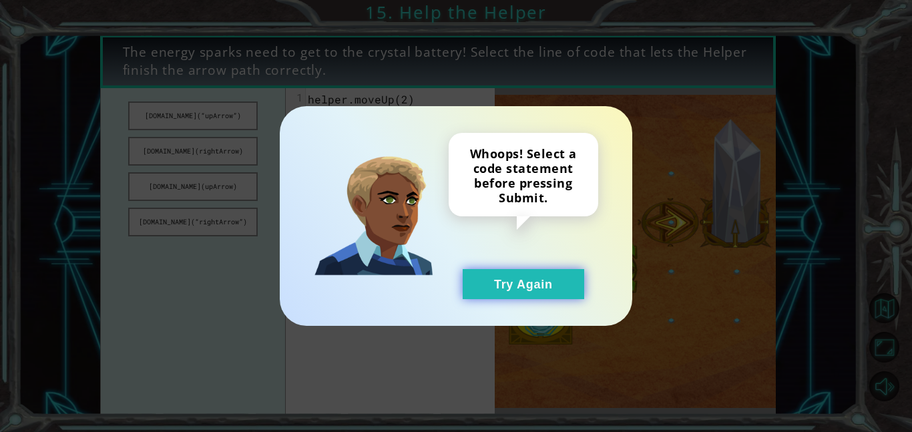
click at [570, 298] on button "Try Again" at bounding box center [523, 284] width 121 height 30
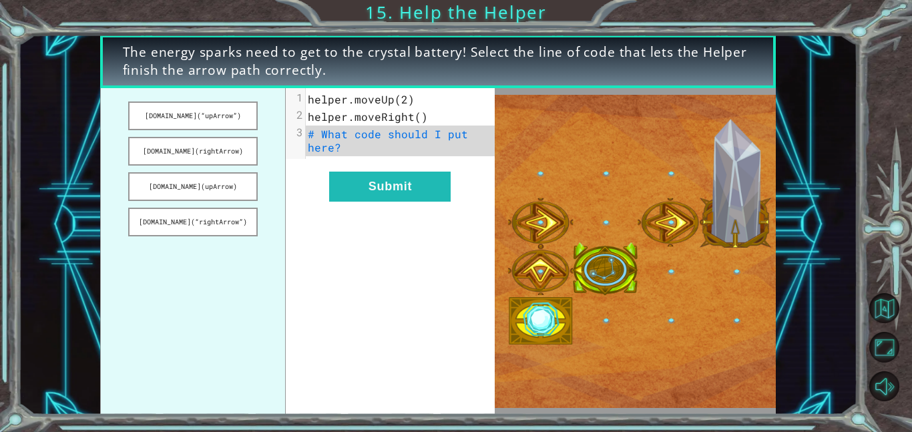
click at [536, 288] on img at bounding box center [635, 252] width 281 height 314
click at [517, 212] on img at bounding box center [635, 252] width 281 height 314
drag, startPoint x: 174, startPoint y: 115, endPoint x: 365, endPoint y: 189, distance: 204.8
click at [365, 189] on div "[DOMAIN_NAME](“upArrow”) [DOMAIN_NAME](rightArrow) [DOMAIN_NAME](upArrow) [DOMA…" at bounding box center [297, 251] width 394 height 326
click at [173, 163] on button "[DOMAIN_NAME](rightArrow)" at bounding box center [192, 151] width 129 height 29
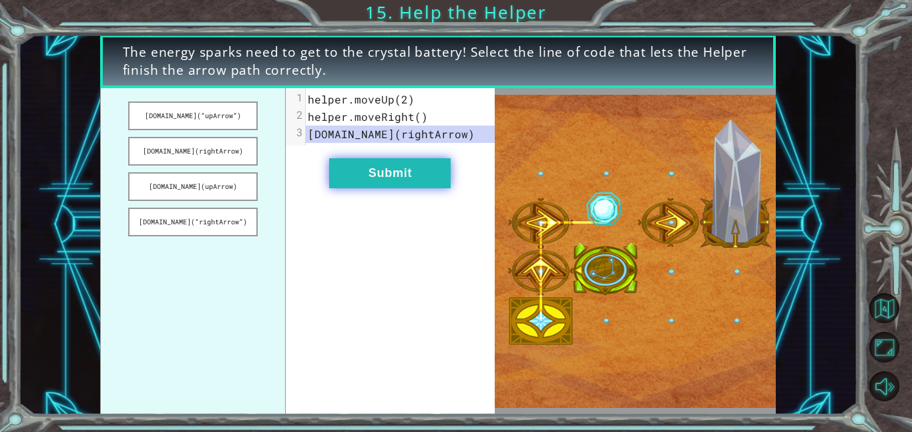
click at [382, 172] on button "Submit" at bounding box center [389, 173] width 121 height 30
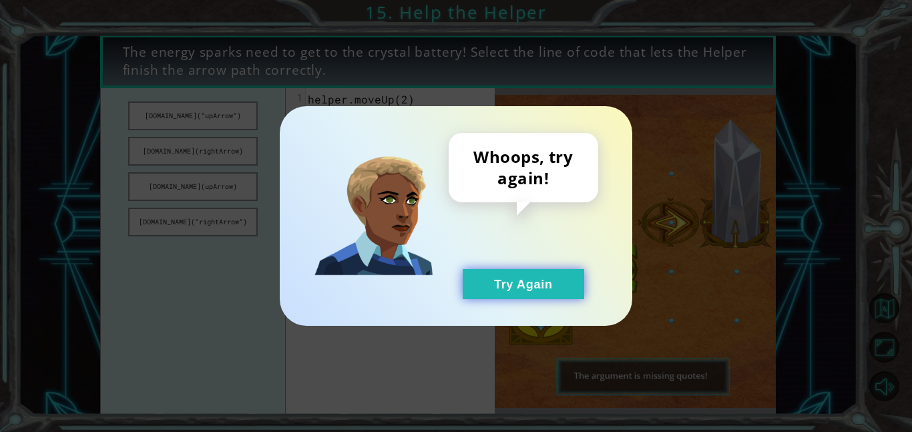
click at [511, 282] on button "Try Again" at bounding box center [523, 284] width 121 height 30
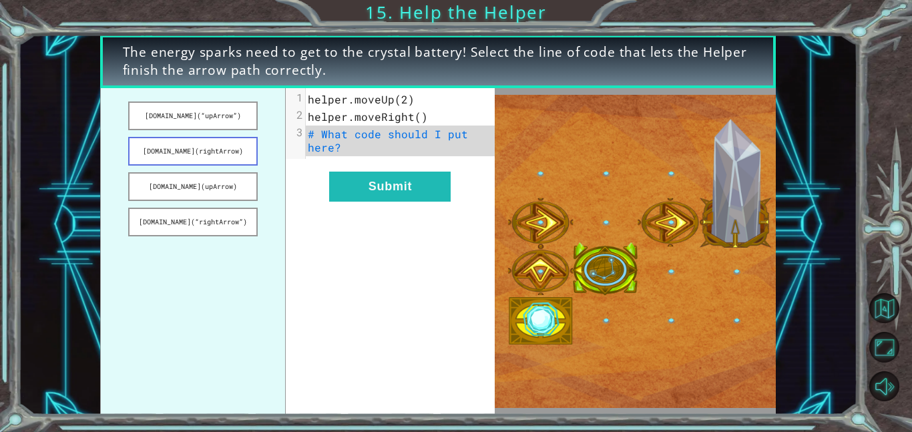
click at [233, 152] on button "[DOMAIN_NAME](rightArrow)" at bounding box center [192, 151] width 129 height 29
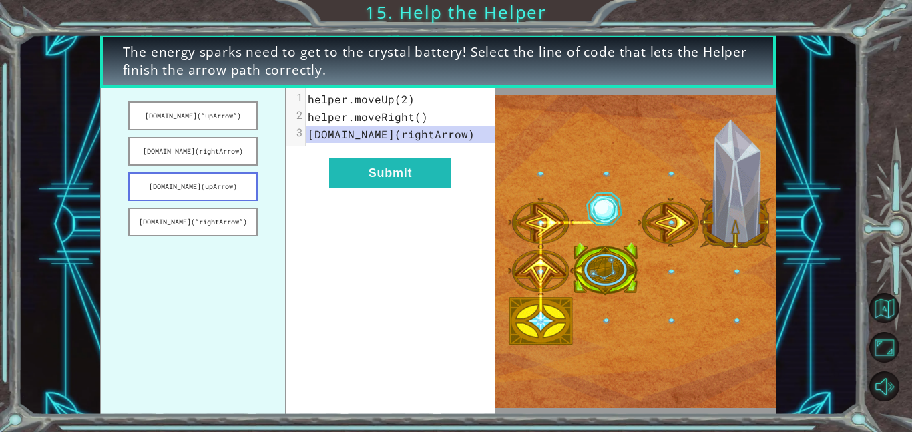
click at [222, 181] on button "[DOMAIN_NAME](upArrow)" at bounding box center [192, 186] width 129 height 29
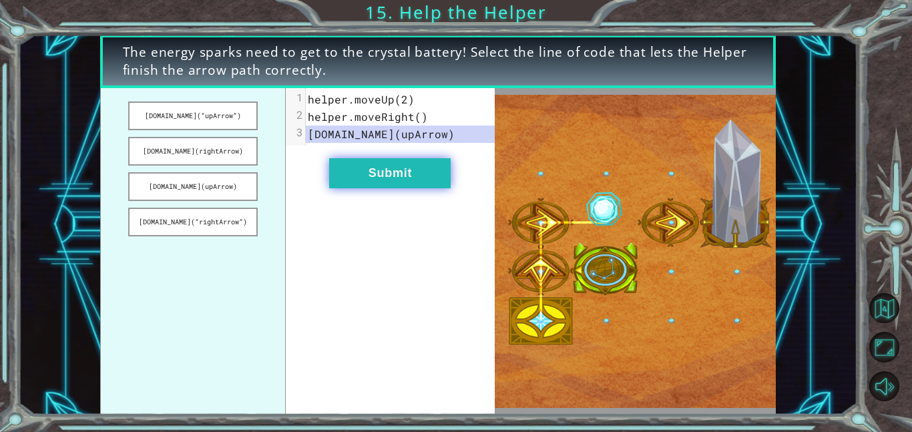
click at [428, 170] on button "Submit" at bounding box center [389, 173] width 121 height 30
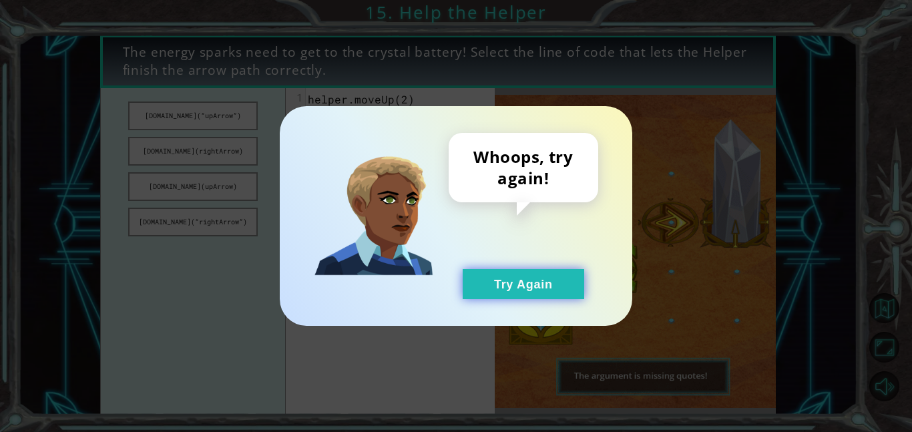
click at [495, 280] on button "Try Again" at bounding box center [523, 284] width 121 height 30
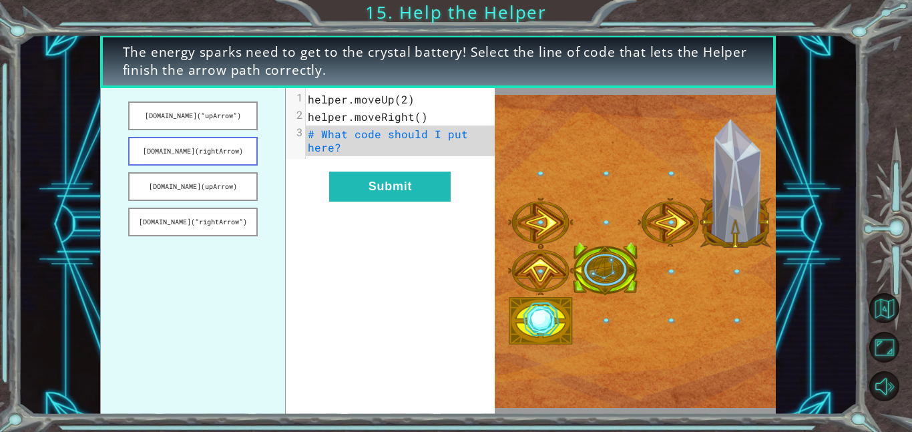
click at [202, 153] on button "[DOMAIN_NAME](rightArrow)" at bounding box center [192, 151] width 129 height 29
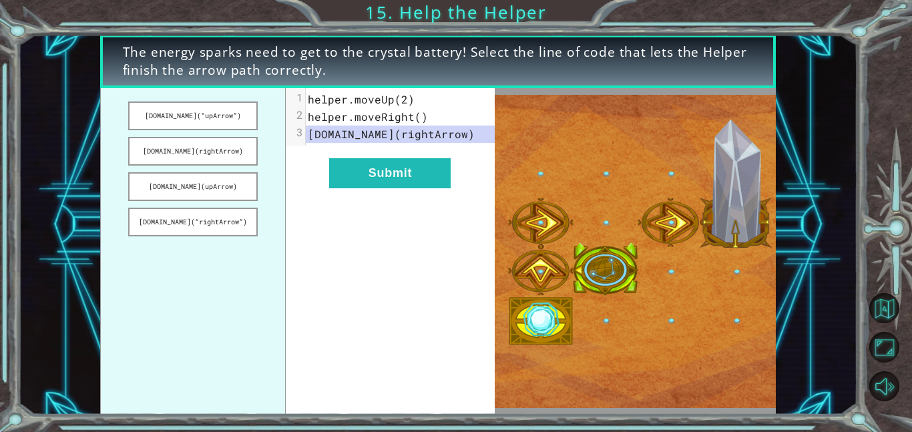
click at [429, 151] on div "xxxxxxxxxx 3 1 helper.moveUp(2) 2 helper.moveRight() 3 [DOMAIN_NAME](rightArrow…" at bounding box center [390, 251] width 208 height 326
